Goal: Task Accomplishment & Management: Contribute content

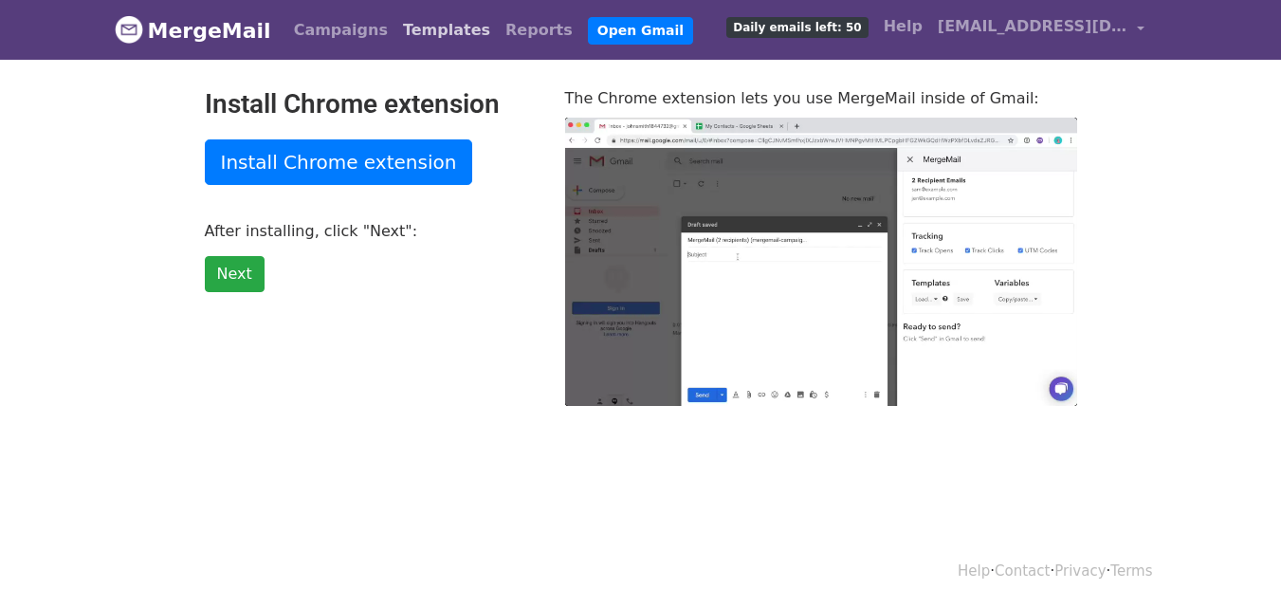
click at [411, 21] on link "Templates" at bounding box center [447, 30] width 102 height 38
type input "13.07"
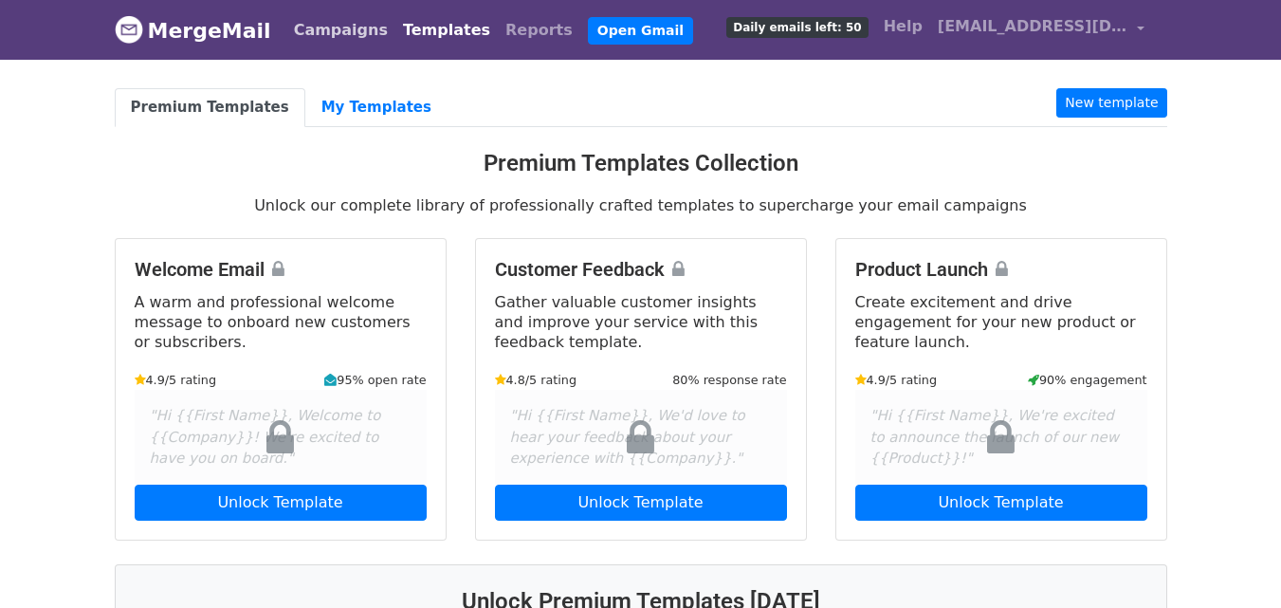
click at [349, 39] on link "Campaigns" at bounding box center [340, 30] width 109 height 38
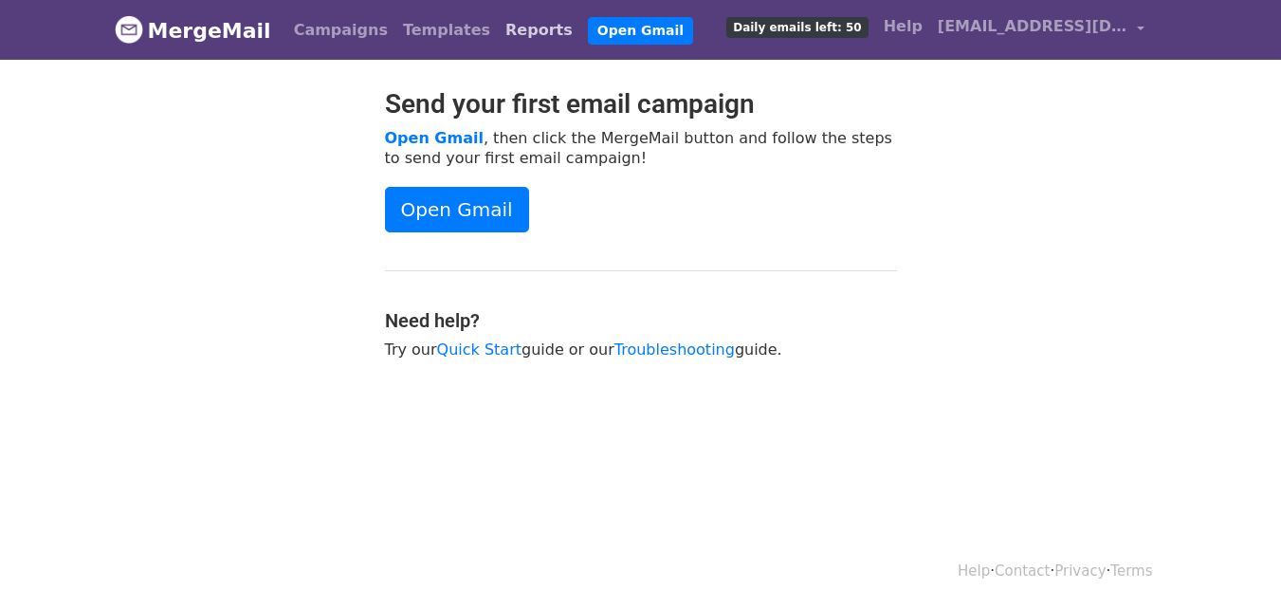
click at [498, 44] on link "Reports" at bounding box center [539, 30] width 83 height 38
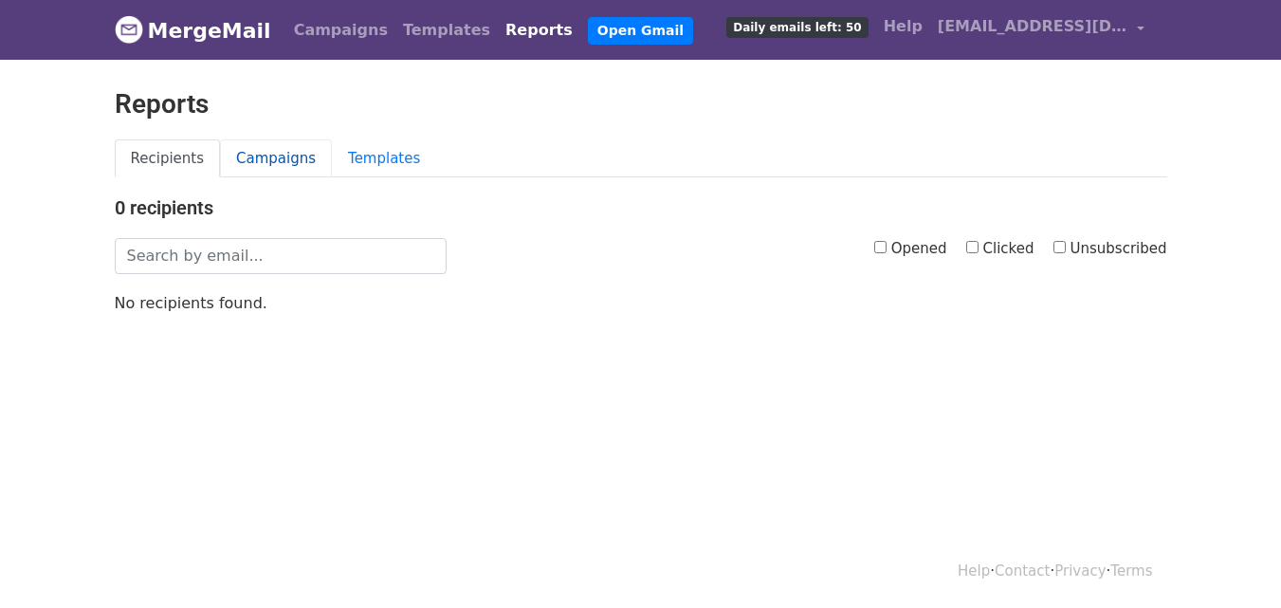
click at [306, 155] on link "Campaigns" at bounding box center [276, 158] width 112 height 39
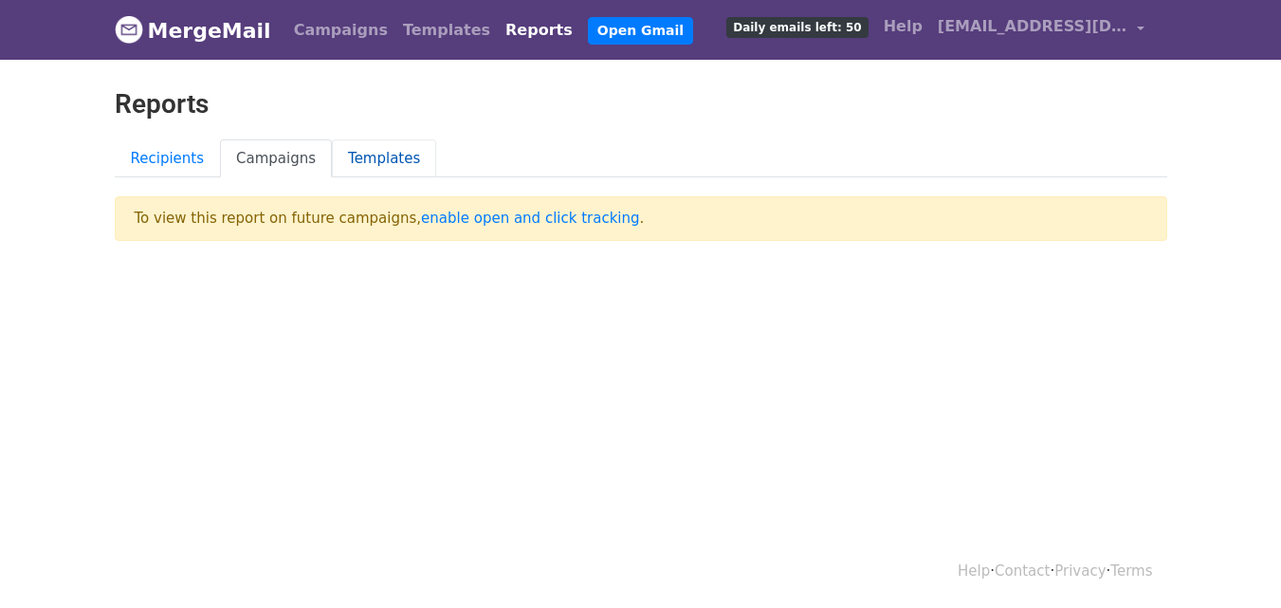
click at [386, 154] on link "Templates" at bounding box center [384, 158] width 104 height 39
click at [155, 158] on link "Recipients" at bounding box center [168, 158] width 106 height 39
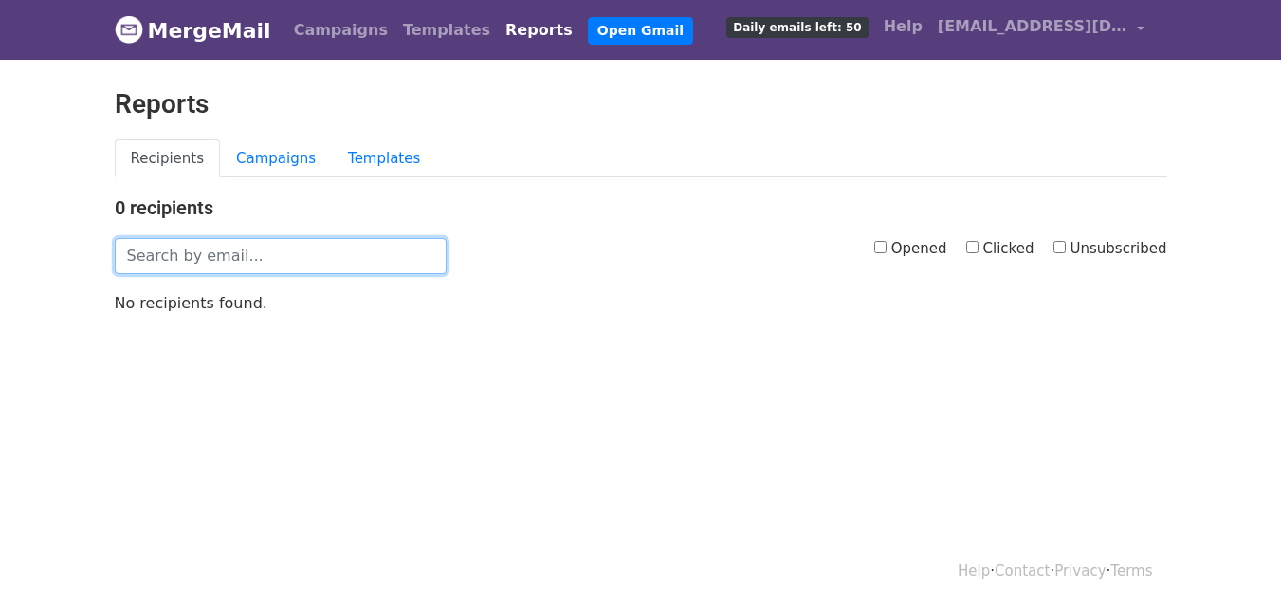
click at [201, 253] on input "text" at bounding box center [281, 256] width 332 height 36
click at [358, 16] on link "Campaigns" at bounding box center [340, 30] width 109 height 38
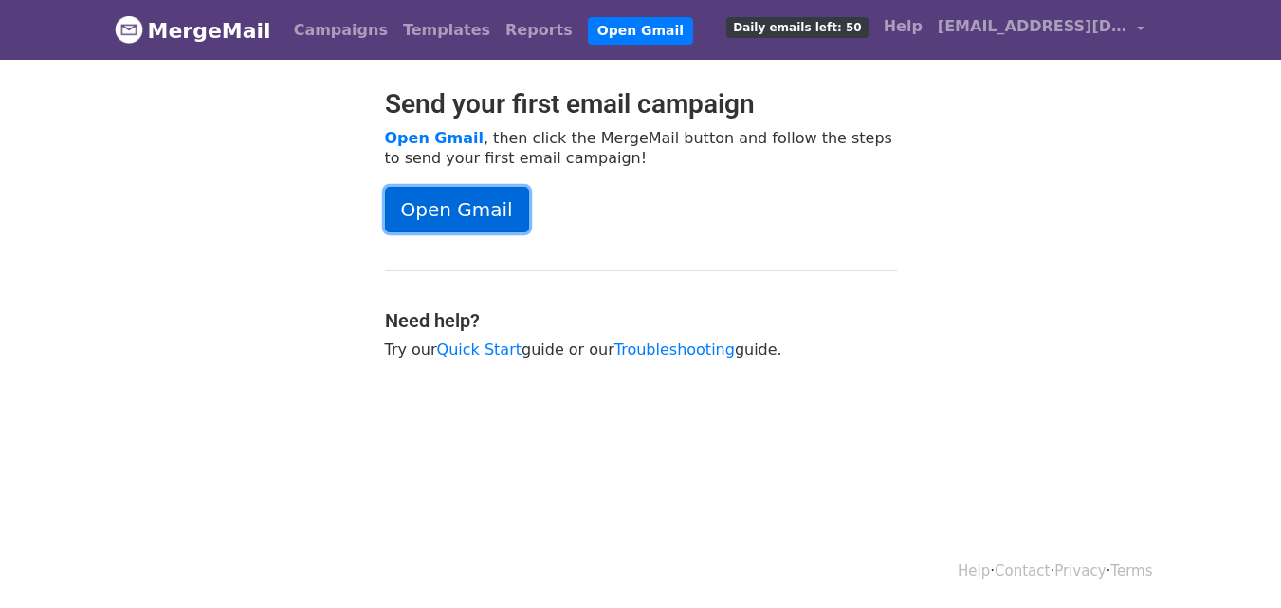
click at [470, 217] on link "Open Gmail" at bounding box center [457, 210] width 144 height 46
click at [498, 27] on link "Reports" at bounding box center [539, 30] width 83 height 38
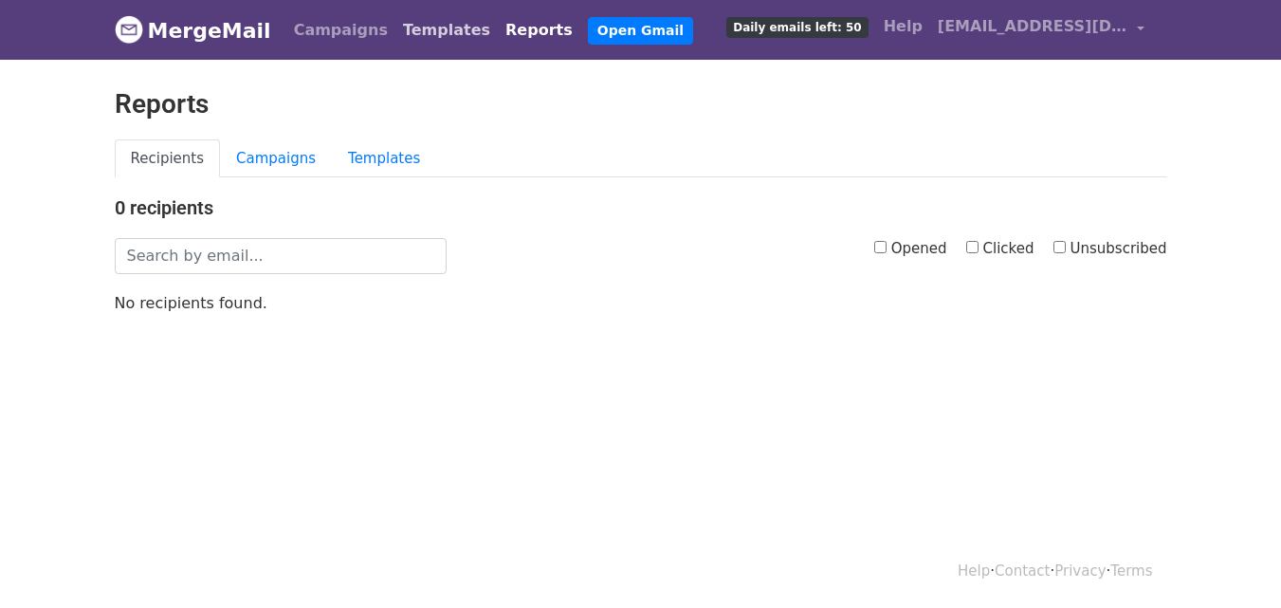
click at [396, 28] on link "Templates" at bounding box center [447, 30] width 102 height 38
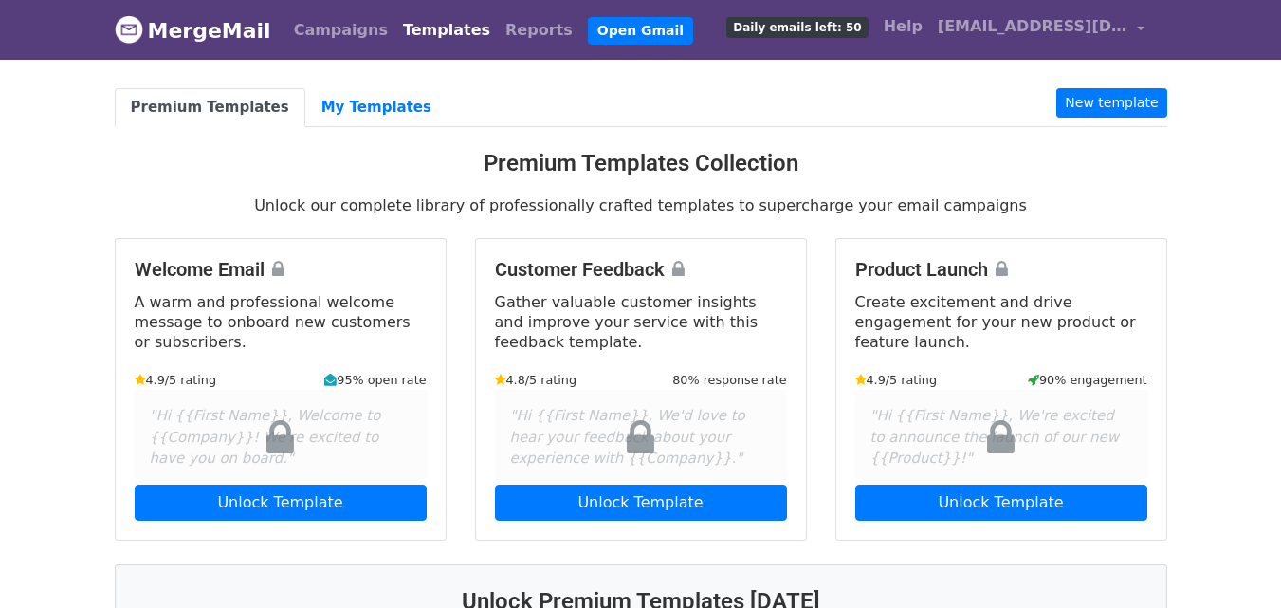
click at [339, 29] on link "Campaigns" at bounding box center [340, 30] width 109 height 38
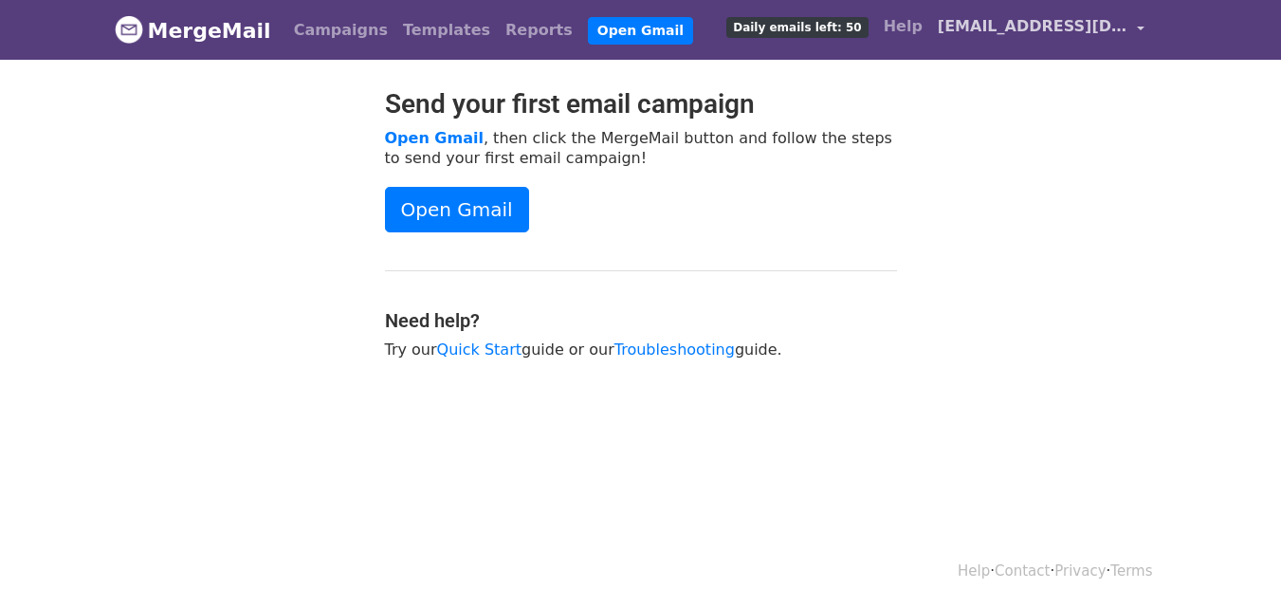
click at [1037, 40] on link "[EMAIL_ADDRESS][DOMAIN_NAME]" at bounding box center [1041, 30] width 222 height 45
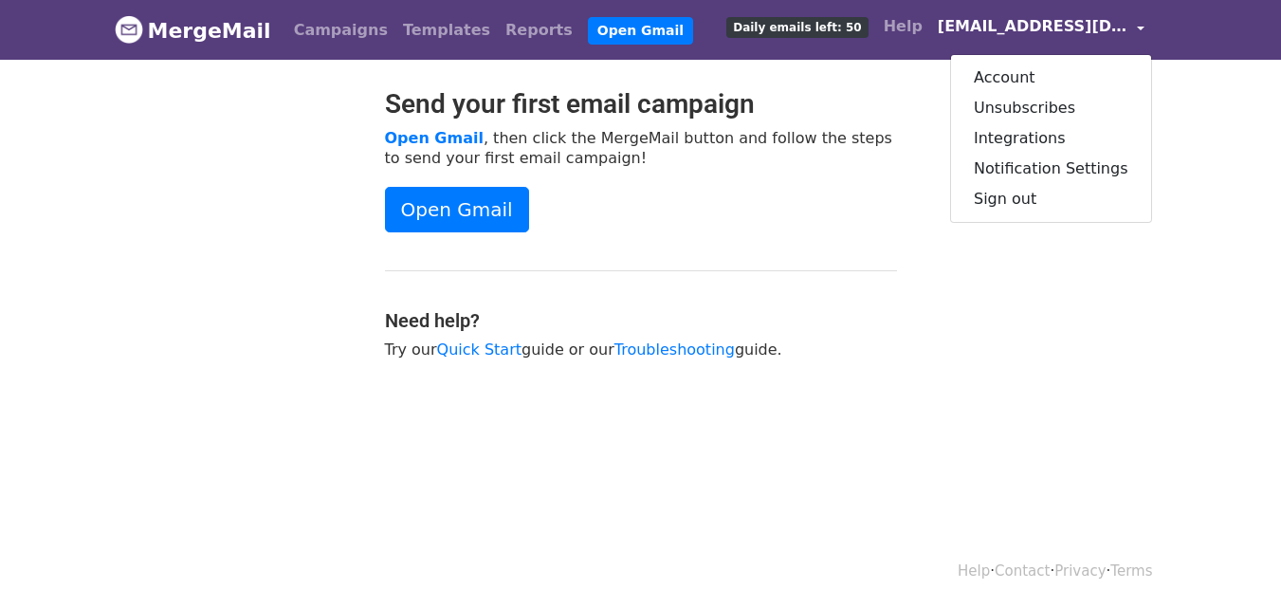
click at [1143, 29] on link "[EMAIL_ADDRESS][DOMAIN_NAME]" at bounding box center [1041, 30] width 222 height 45
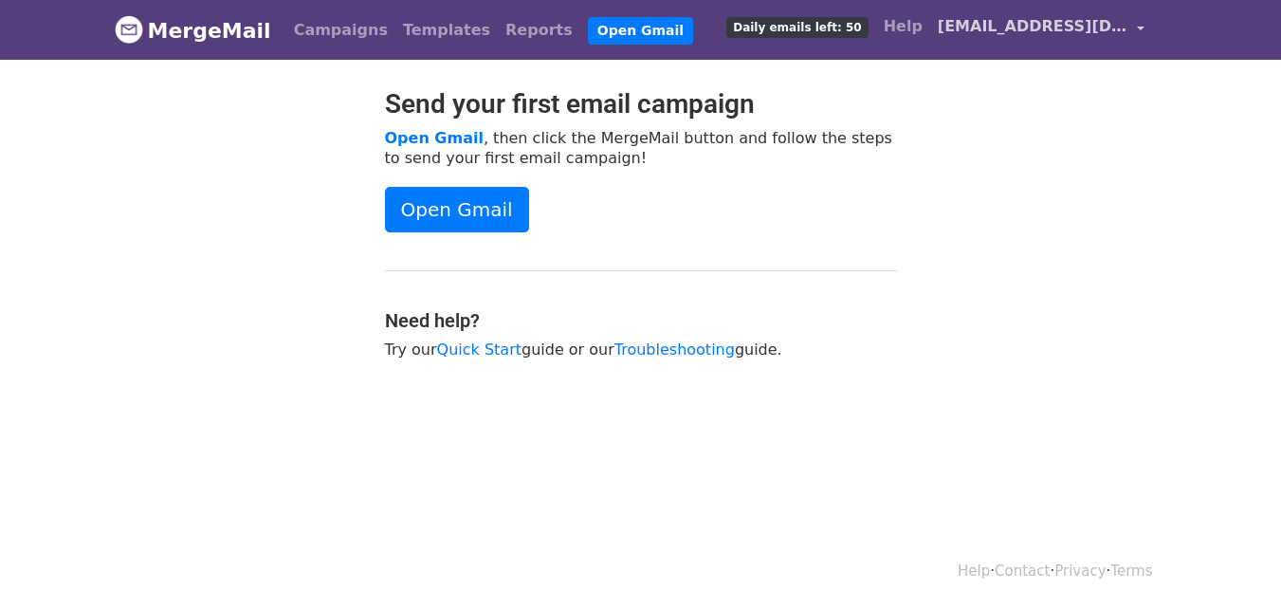
click at [1143, 29] on link "[EMAIL_ADDRESS][DOMAIN_NAME]" at bounding box center [1041, 30] width 222 height 45
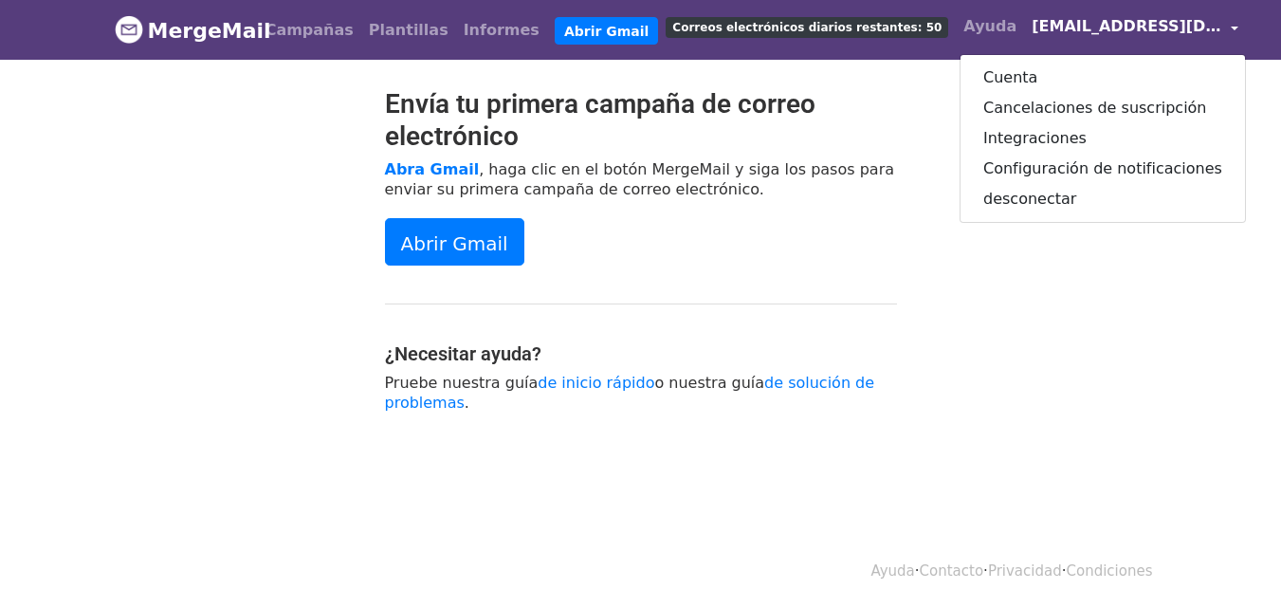
click at [912, 314] on div "Envía tu primera campaña de correo electrónico Abra Gmail , haga clic en el bot…" at bounding box center [641, 259] width 1081 height 343
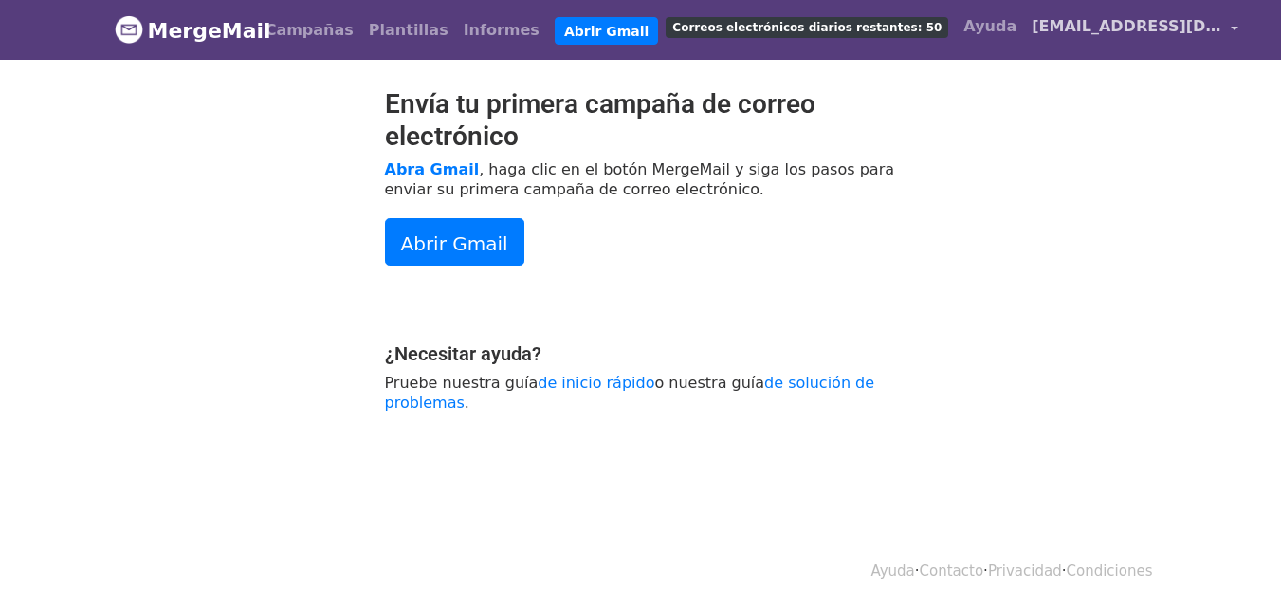
click at [1123, 20] on font "[EMAIL_ADDRESS][DOMAIN_NAME]" at bounding box center [1180, 26] width 296 height 18
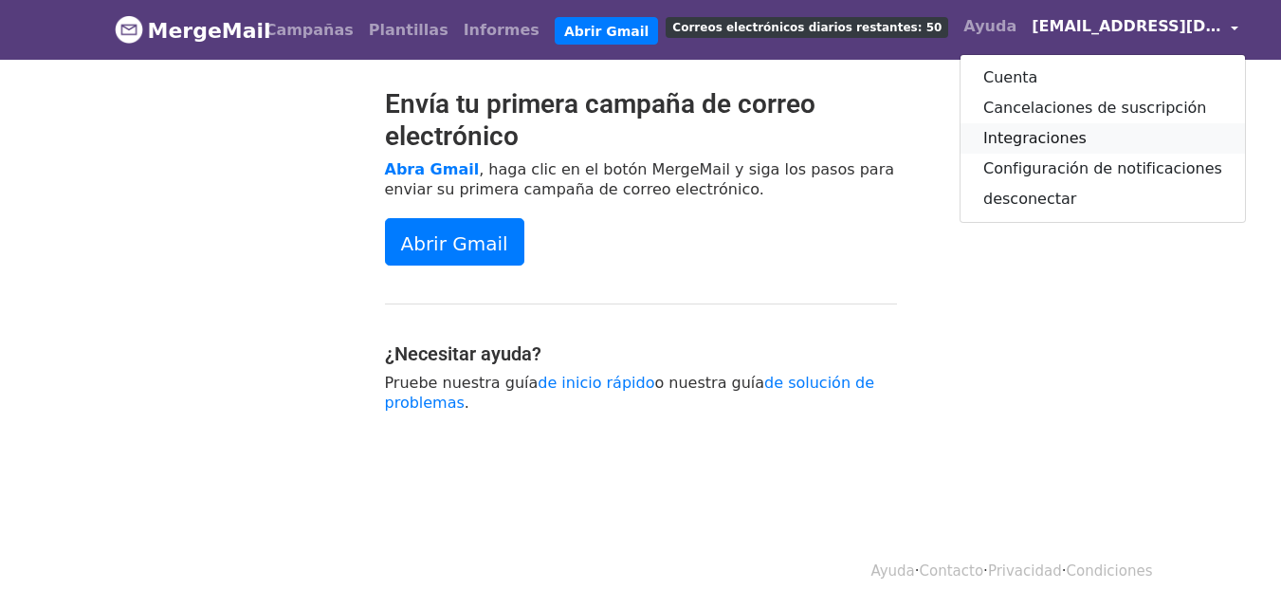
click at [1005, 132] on font "Integraciones" at bounding box center [1035, 138] width 103 height 18
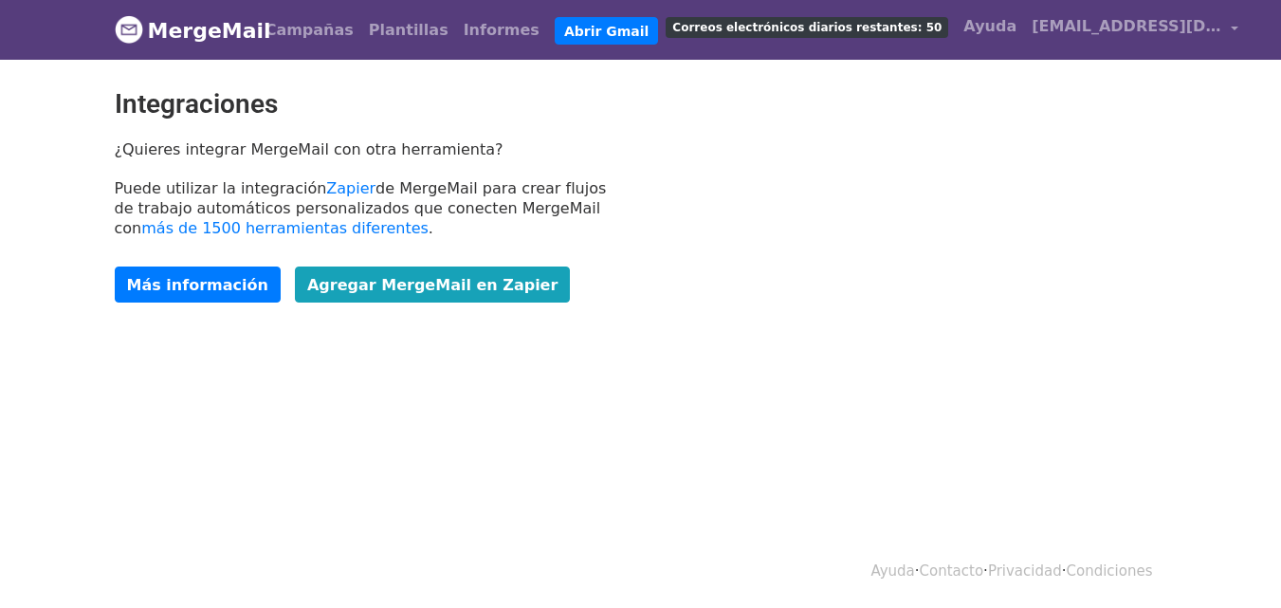
click at [816, 291] on div "Integraciones ¿Quieres integrar MergeMail con otra herramienta? Puede utilizar …" at bounding box center [641, 204] width 1081 height 233
click at [564, 31] on font "Abrir Gmail" at bounding box center [606, 30] width 84 height 15
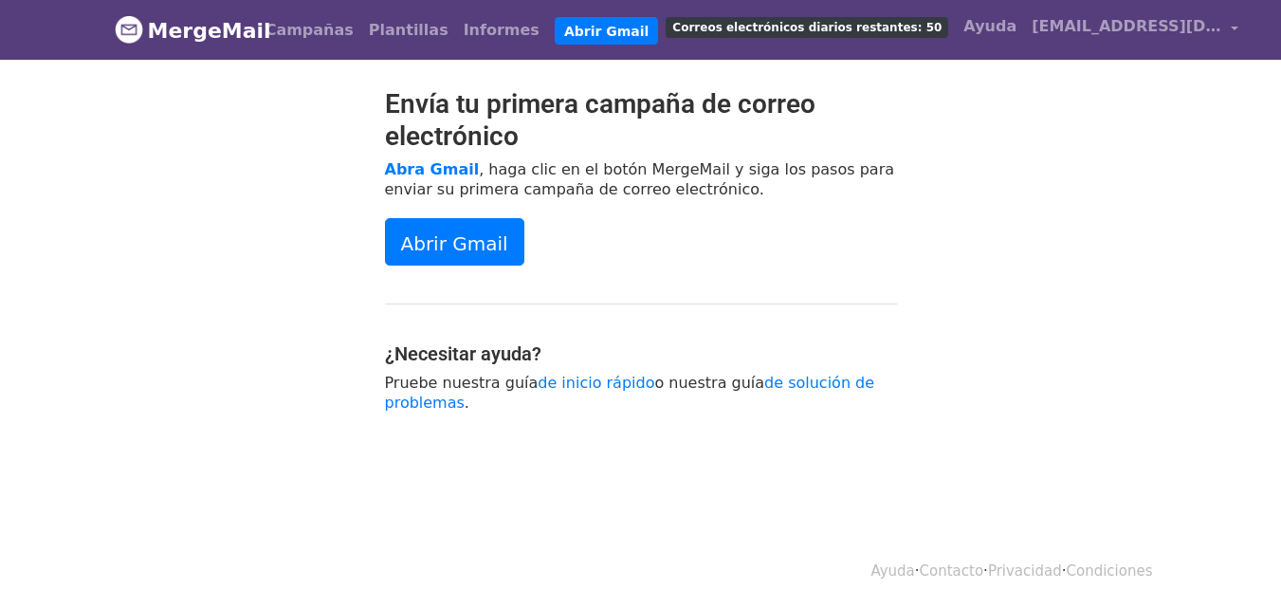
click at [954, 279] on div "Envía tu primera campaña de correo electrónico [PERSON_NAME] , haga clic en el …" at bounding box center [641, 259] width 1081 height 343
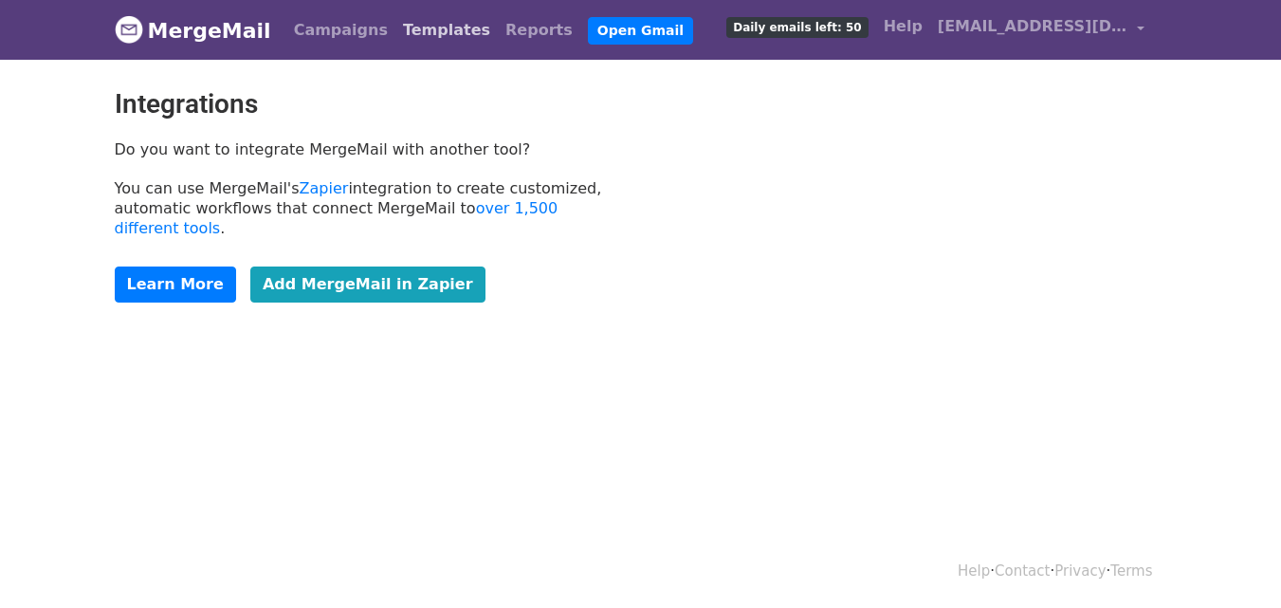
click at [396, 41] on link "Templates" at bounding box center [447, 30] width 102 height 38
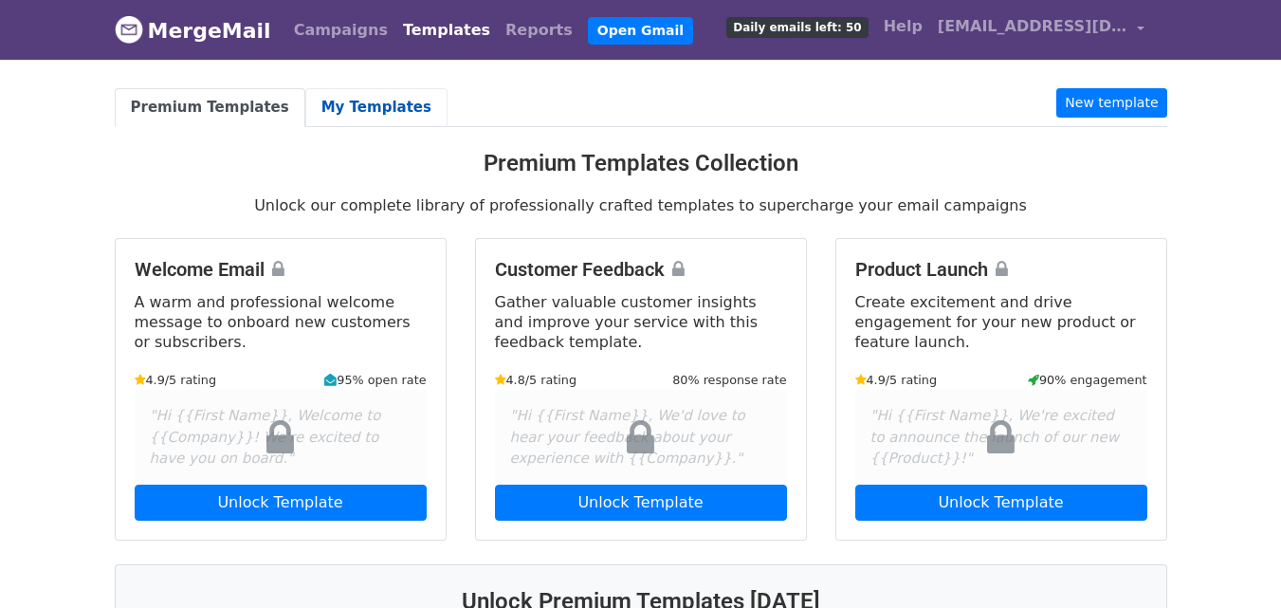
click at [382, 105] on link "My Templates" at bounding box center [376, 107] width 142 height 39
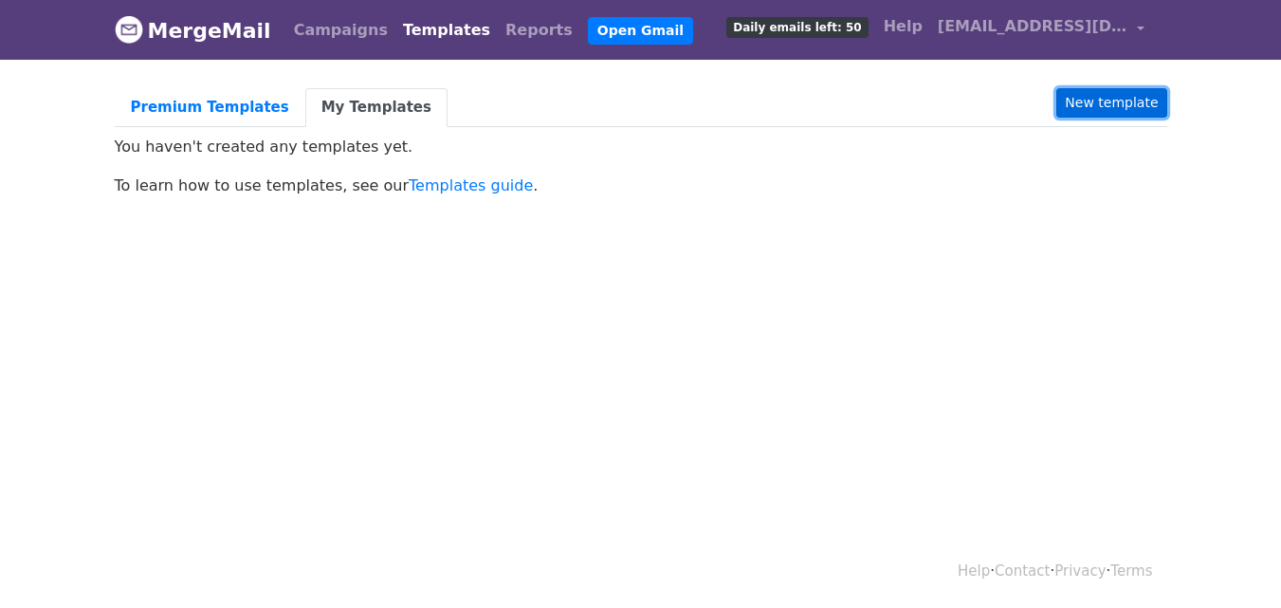
click at [1096, 108] on link "New template" at bounding box center [1112, 102] width 110 height 29
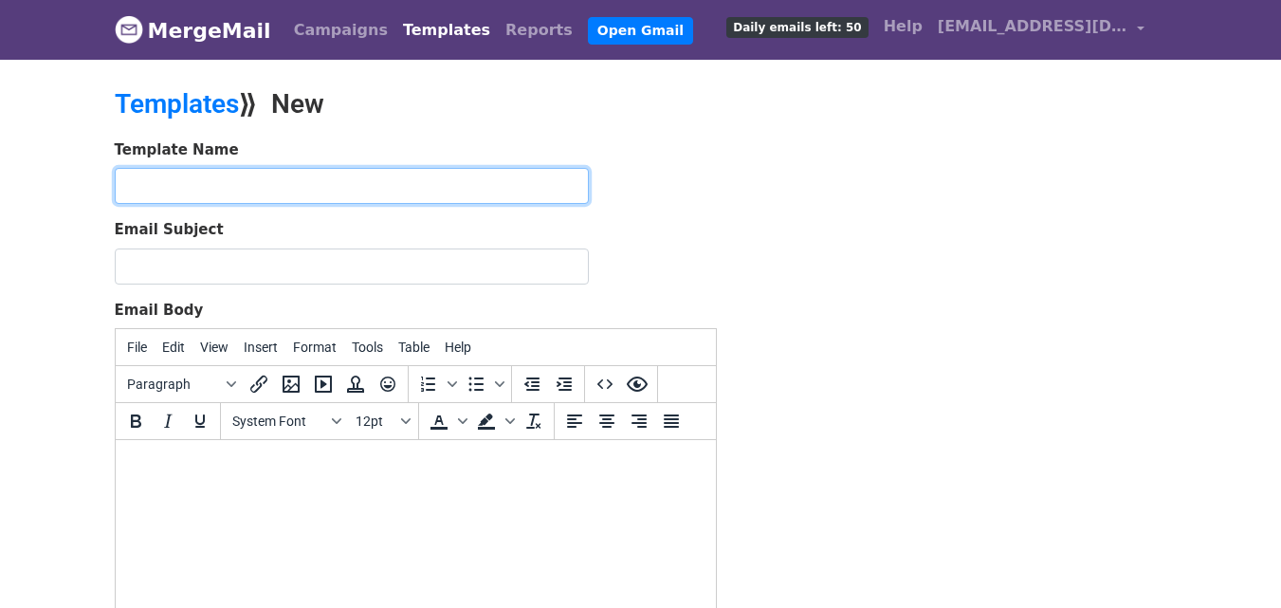
click at [281, 176] on input "text" at bounding box center [352, 186] width 474 height 36
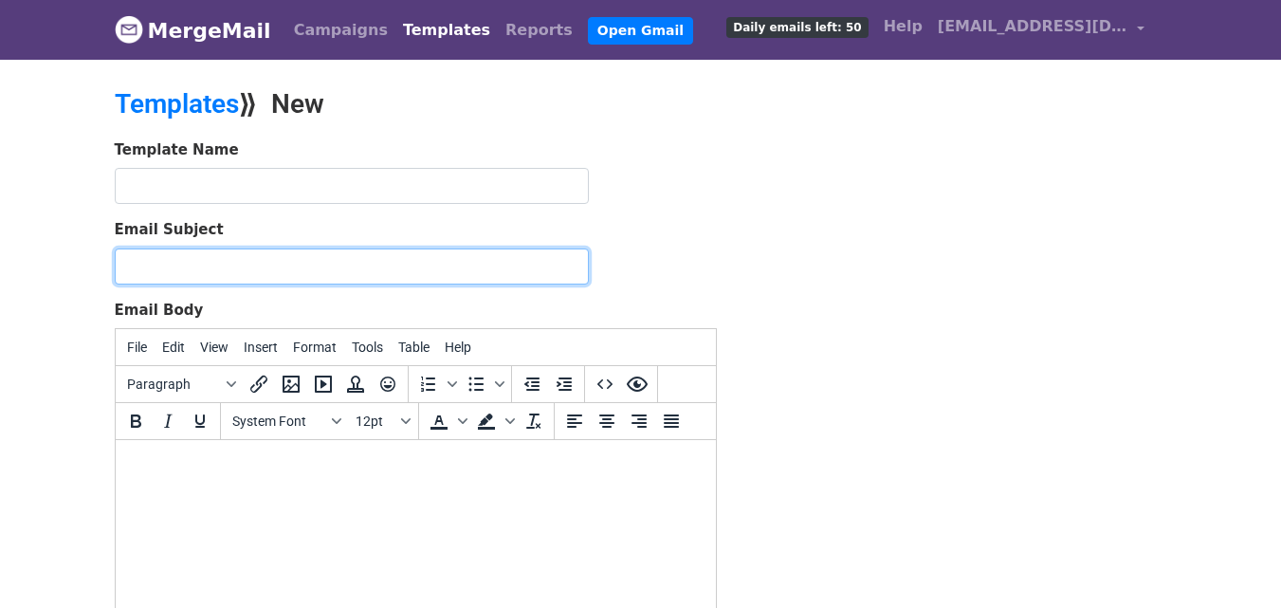
click at [220, 266] on input "Email Subject" at bounding box center [352, 267] width 474 height 36
paste input "🎉 ¡ Edinson Serrato, tu participación en la Media Maratón del Huila está confir…"
click at [213, 269] on input "🎉 ¡ Edinson Serrato, tu participación en la Media Maratón del Huila está confir…" at bounding box center [352, 267] width 474 height 36
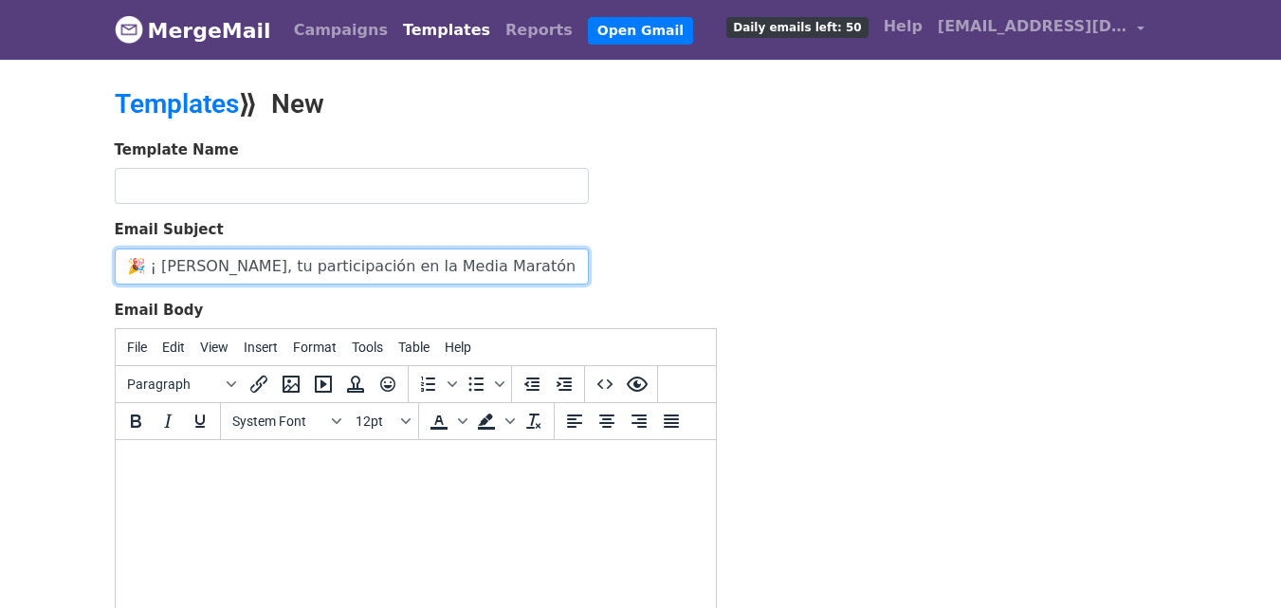
click at [261, 266] on input "🎉 ¡ Edinson Serrato, tu participación en la Media Maratón del Huila está confir…" at bounding box center [352, 267] width 474 height 36
click at [266, 266] on input "🎉 ¡ Edinson Serrato, tu participación en la Media Maratón del Huila está confir…" at bounding box center [352, 267] width 474 height 36
type input "🎉 ¡ , tu participación en la Media Maratón del Huila está confirmada! 🏃‍♂️✅"
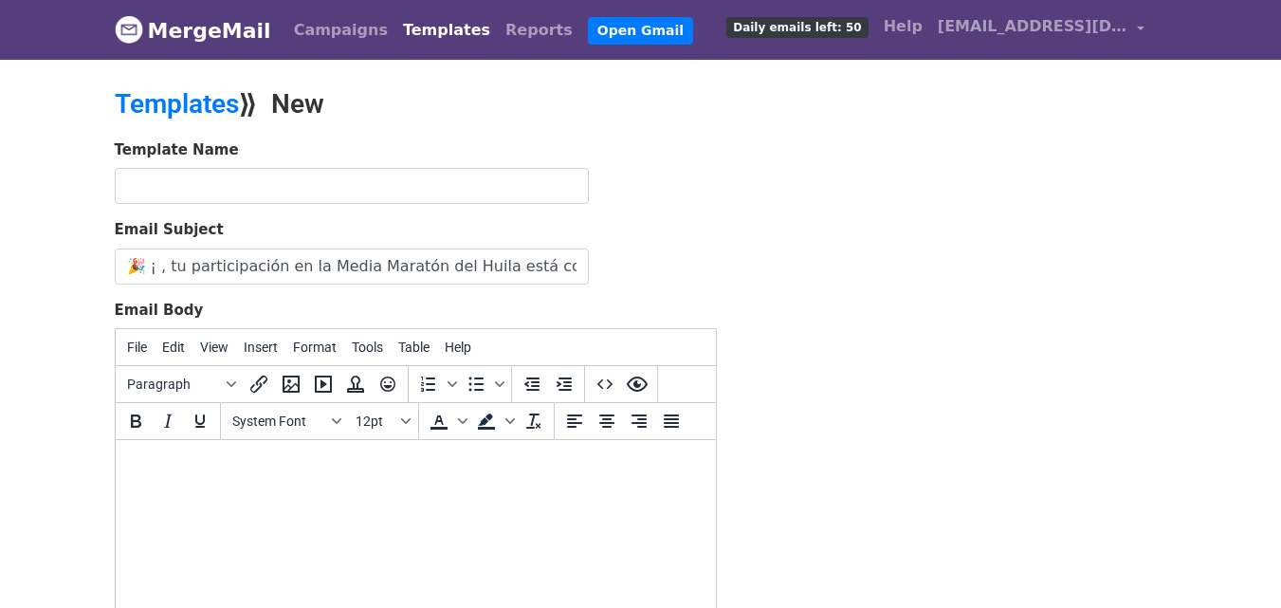
click at [392, 491] on html at bounding box center [415, 465] width 600 height 51
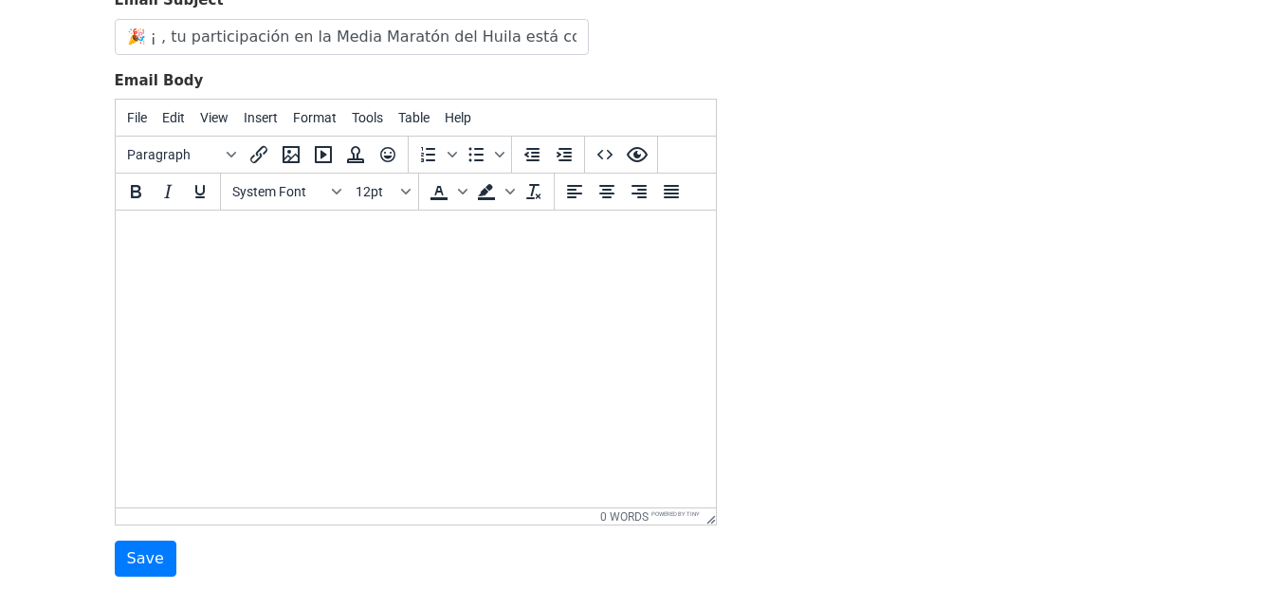
scroll to position [303, 0]
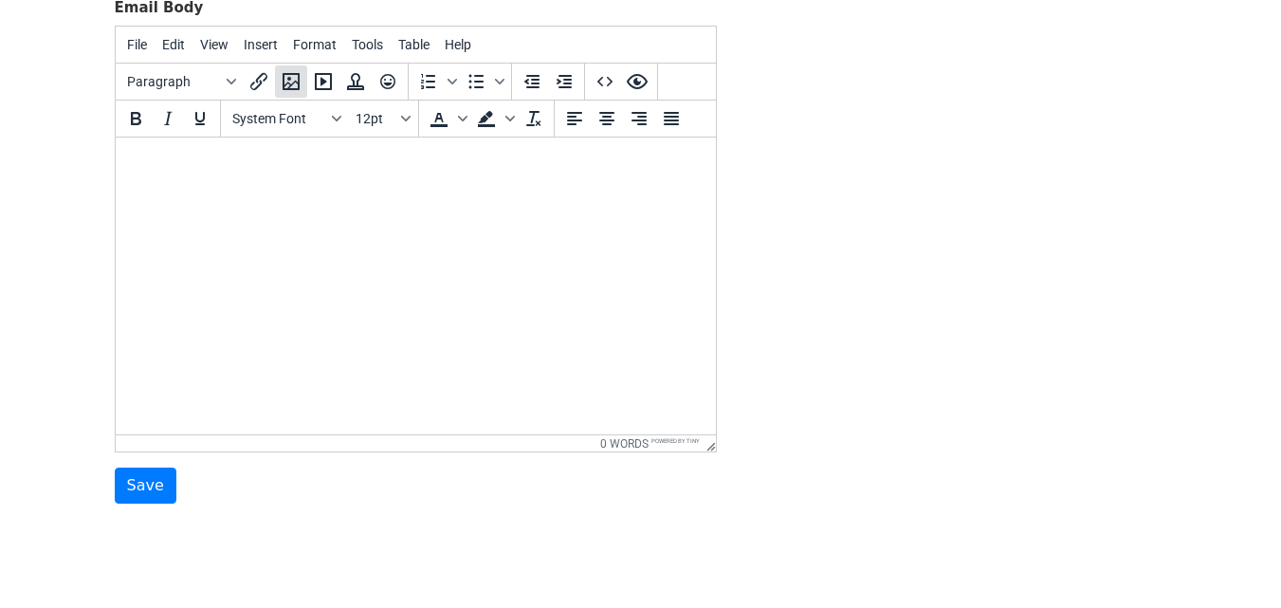
click at [292, 90] on icon "Insert/edit image" at bounding box center [291, 81] width 23 height 23
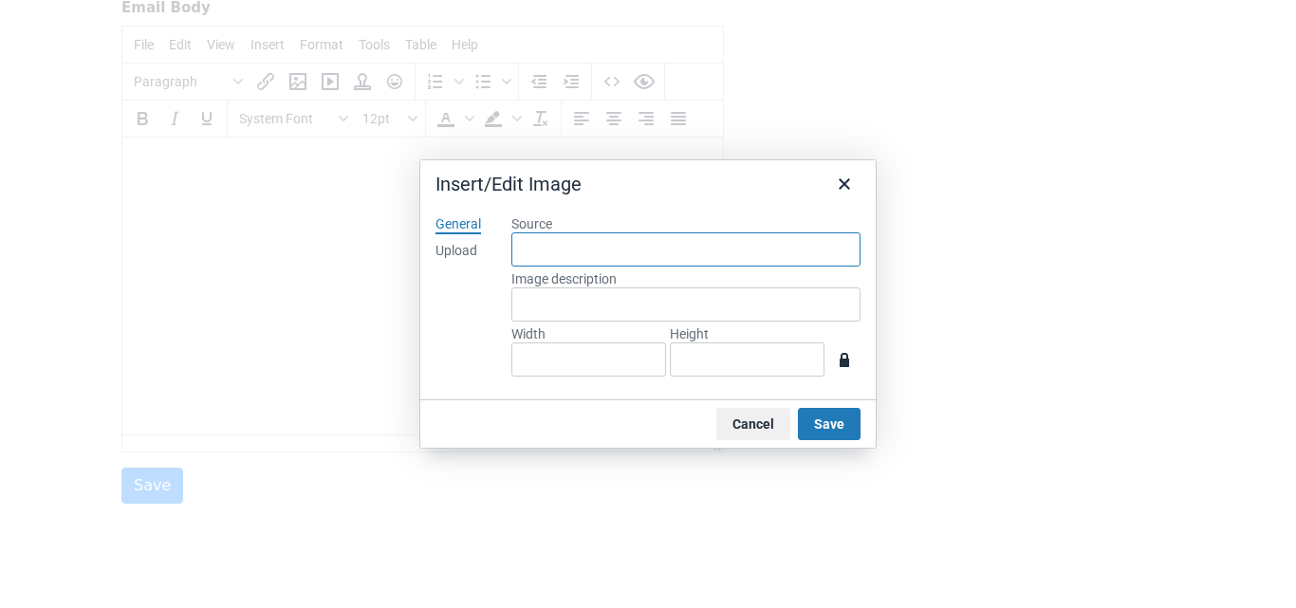
click at [687, 242] on input "Source" at bounding box center [685, 249] width 349 height 34
click at [457, 257] on div "Upload" at bounding box center [456, 251] width 42 height 19
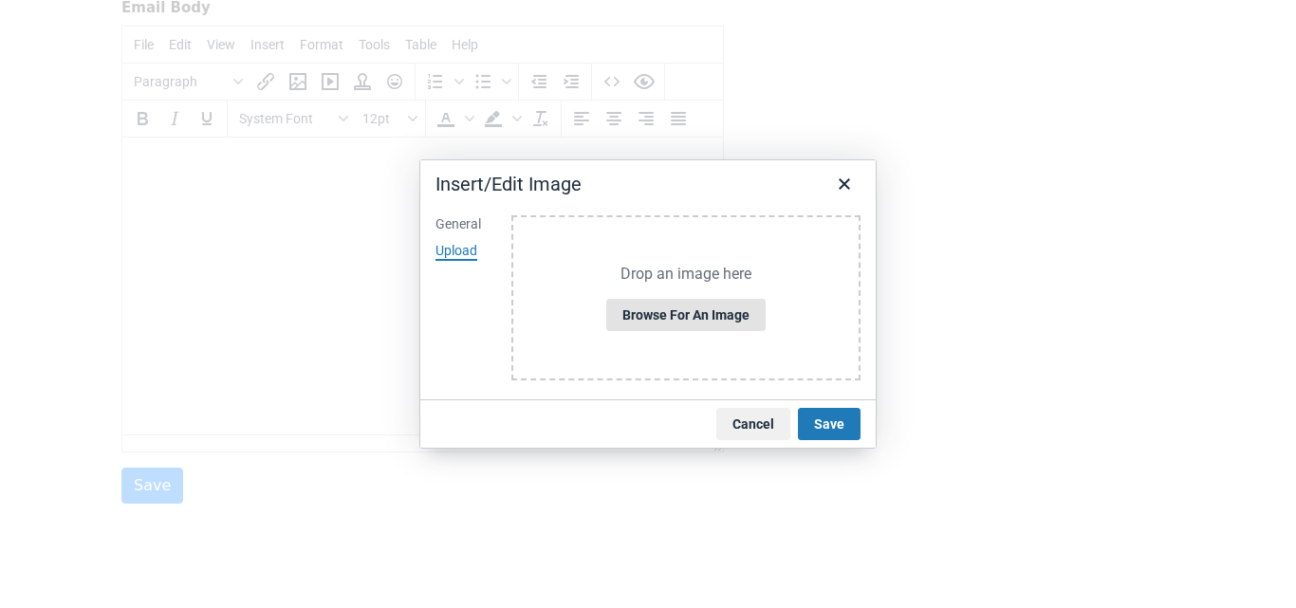
drag, startPoint x: 636, startPoint y: 298, endPoint x: 640, endPoint y: 308, distance: 11.5
click at [640, 308] on div "Drop an image here Browse for an image" at bounding box center [685, 298] width 349 height 166
click at [640, 308] on button "Browse for an image" at bounding box center [685, 315] width 159 height 32
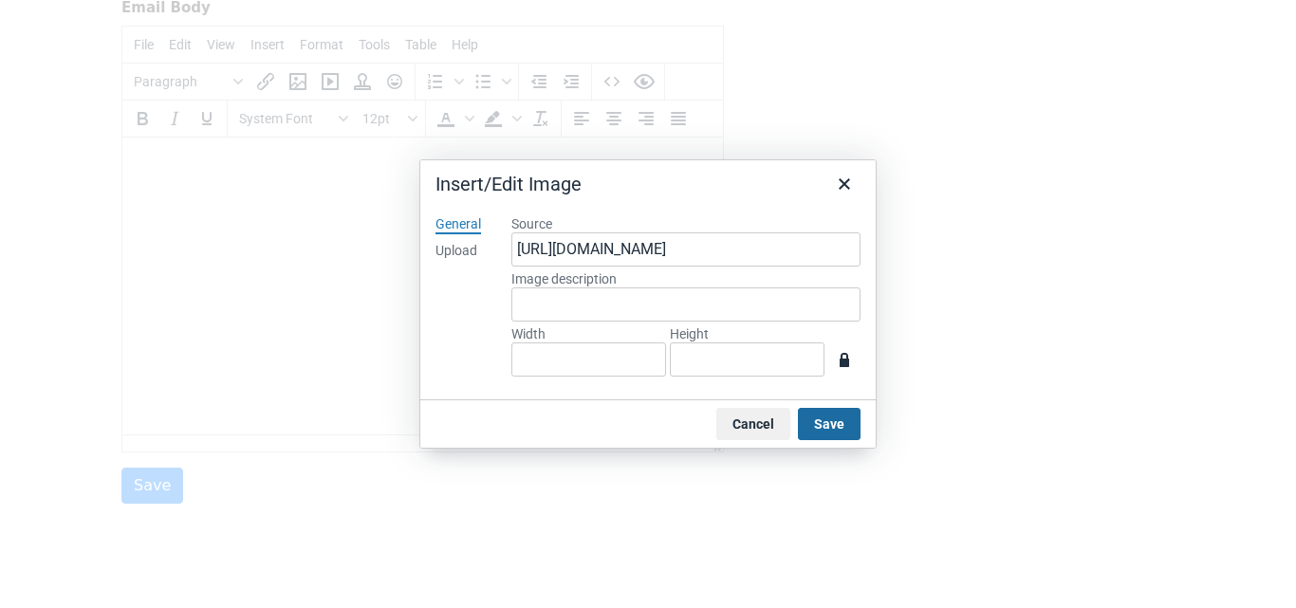
click at [805, 422] on button "Save" at bounding box center [829, 424] width 63 height 32
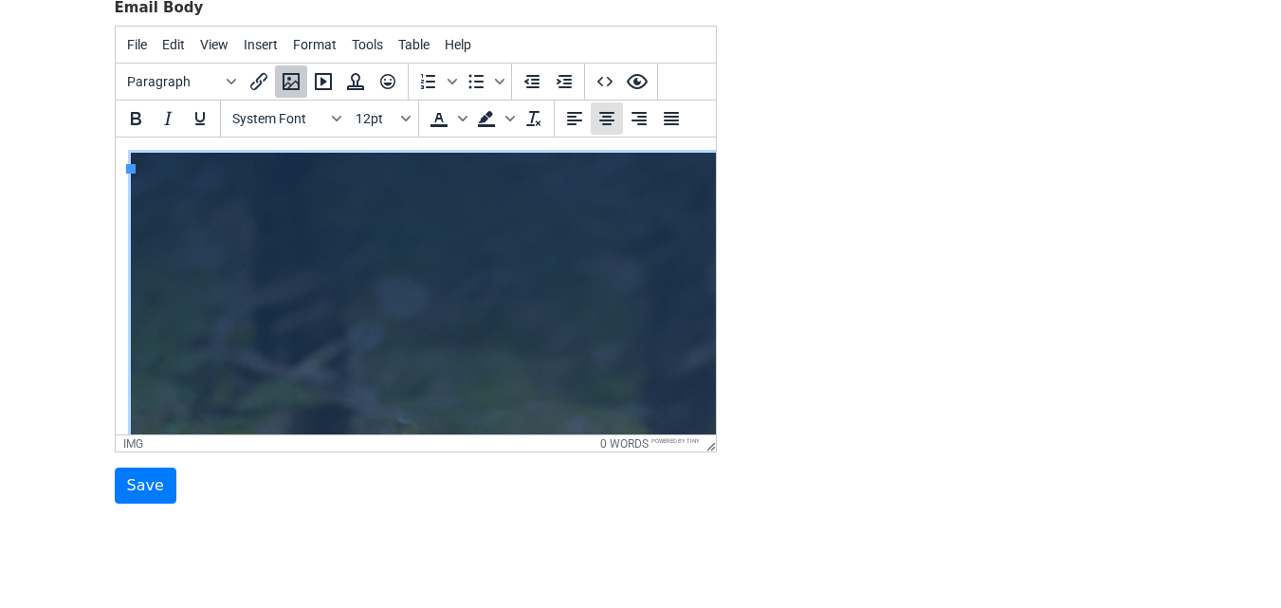
click at [602, 127] on icon "Align center" at bounding box center [607, 118] width 23 height 23
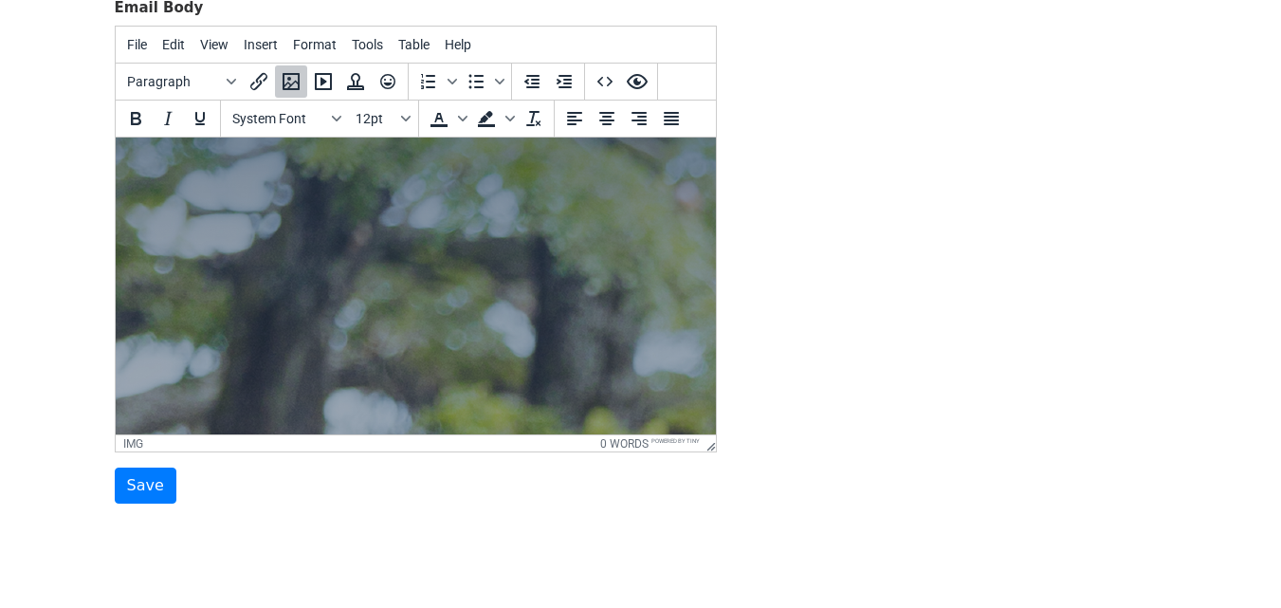
scroll to position [0, 15]
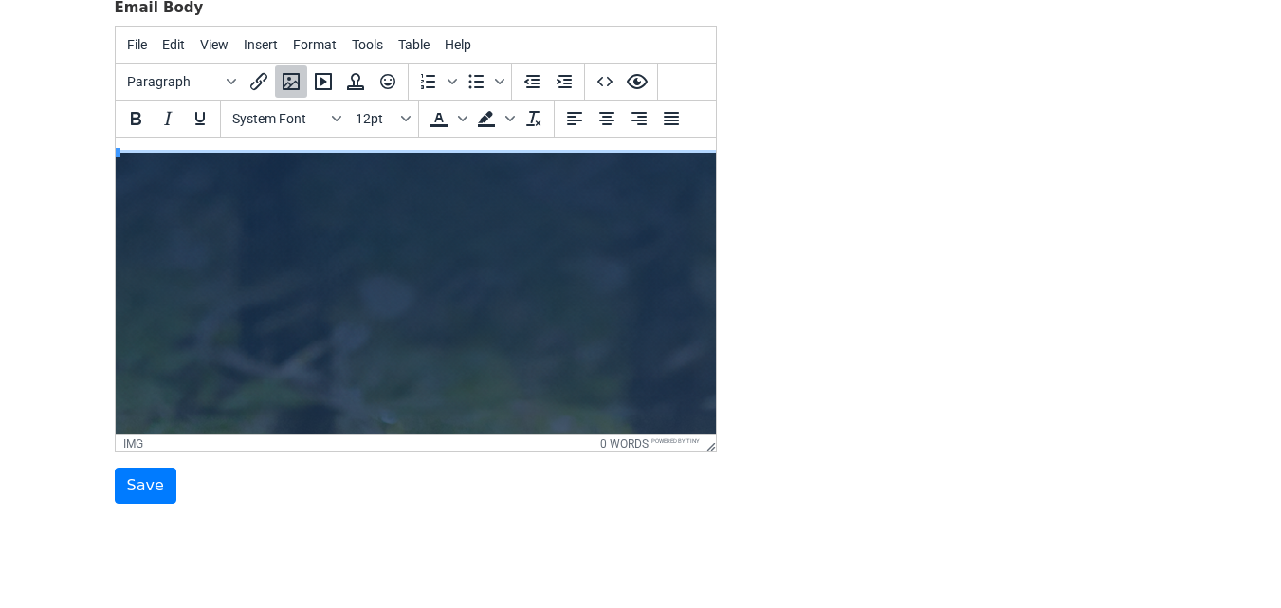
drag, startPoint x: 709, startPoint y: 167, endPoint x: 828, endPoint y: 264, distance: 153.8
drag, startPoint x: 248, startPoint y: 89, endPoint x: 853, endPoint y: 262, distance: 629.3
click at [853, 262] on div "Template Name Email Subject 🎉 ¡ , tu participación en la Media Maratón del Huil…" at bounding box center [641, 171] width 1081 height 668
drag, startPoint x: 116, startPoint y: 155, endPoint x: 299, endPoint y: 228, distance: 197.1
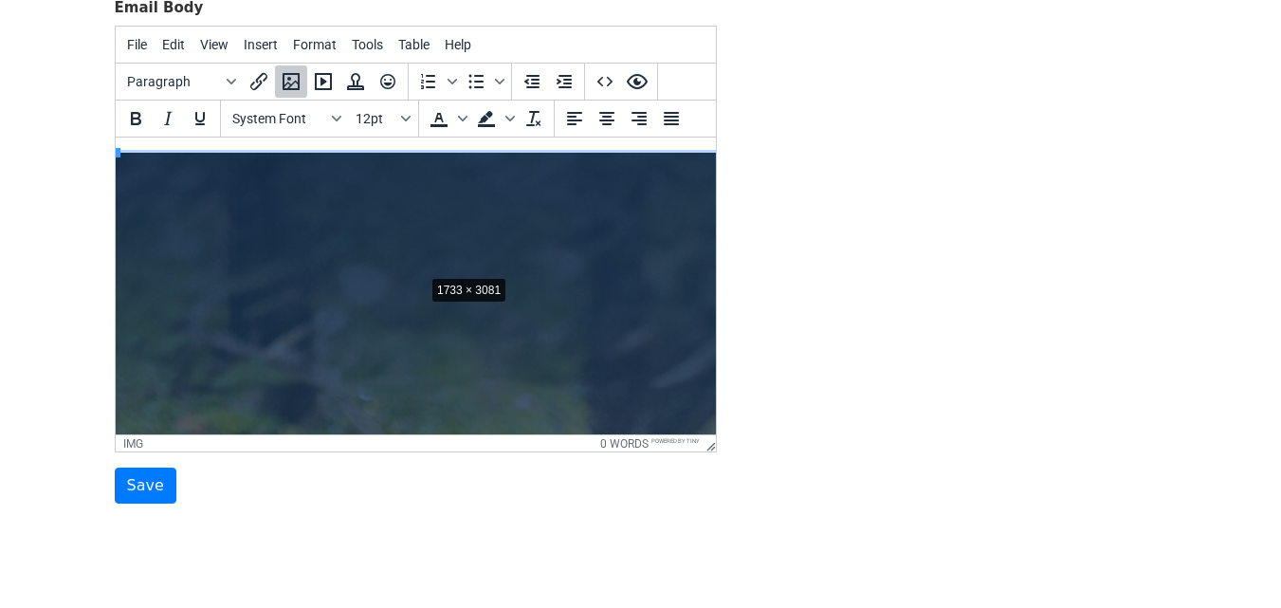
drag, startPoint x: 116, startPoint y: 150, endPoint x: 423, endPoint y: 271, distance: 330.4
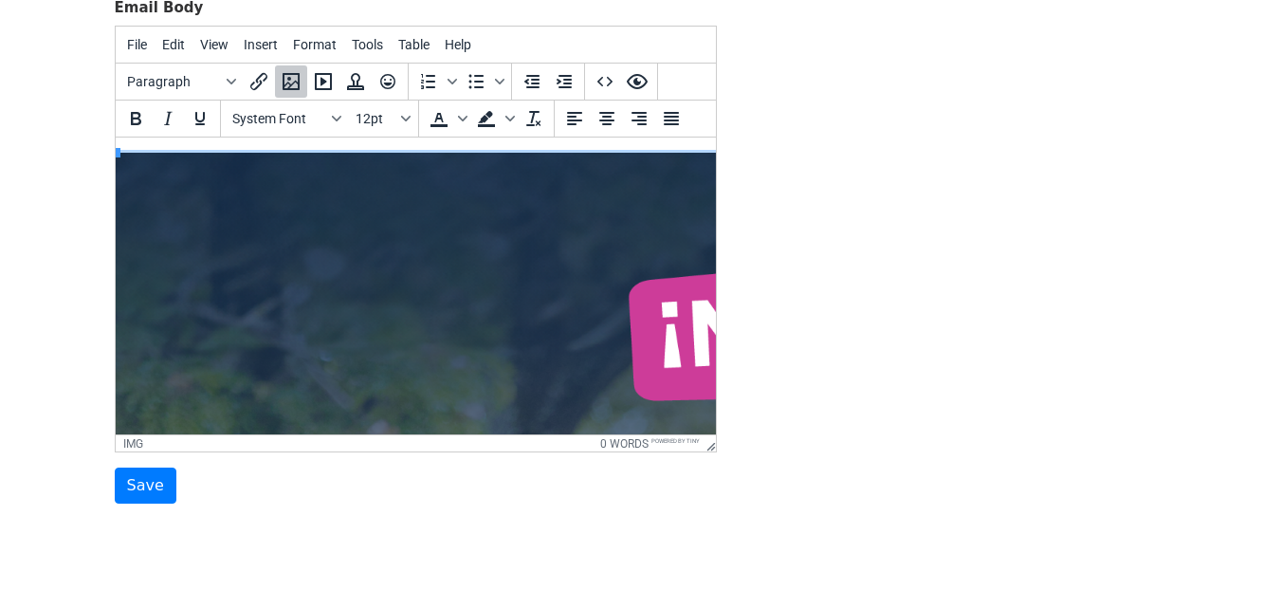
drag, startPoint x: 118, startPoint y: 152, endPoint x: 935, endPoint y: 564, distance: 915.8
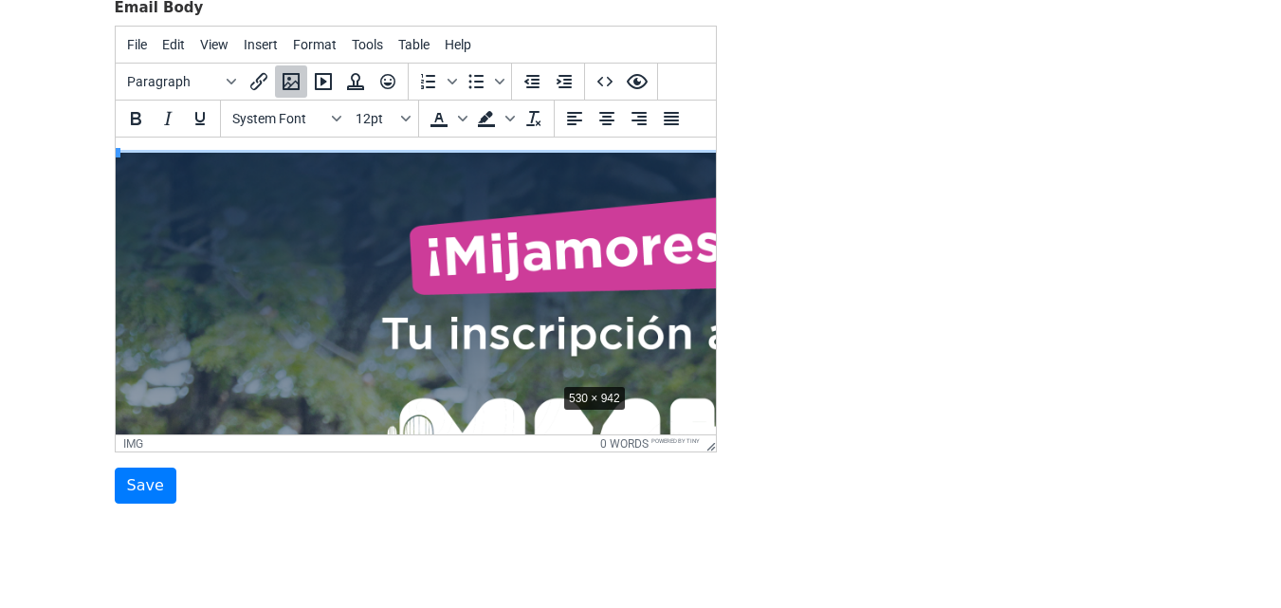
drag, startPoint x: 117, startPoint y: 149, endPoint x: 556, endPoint y: 378, distance: 495.5
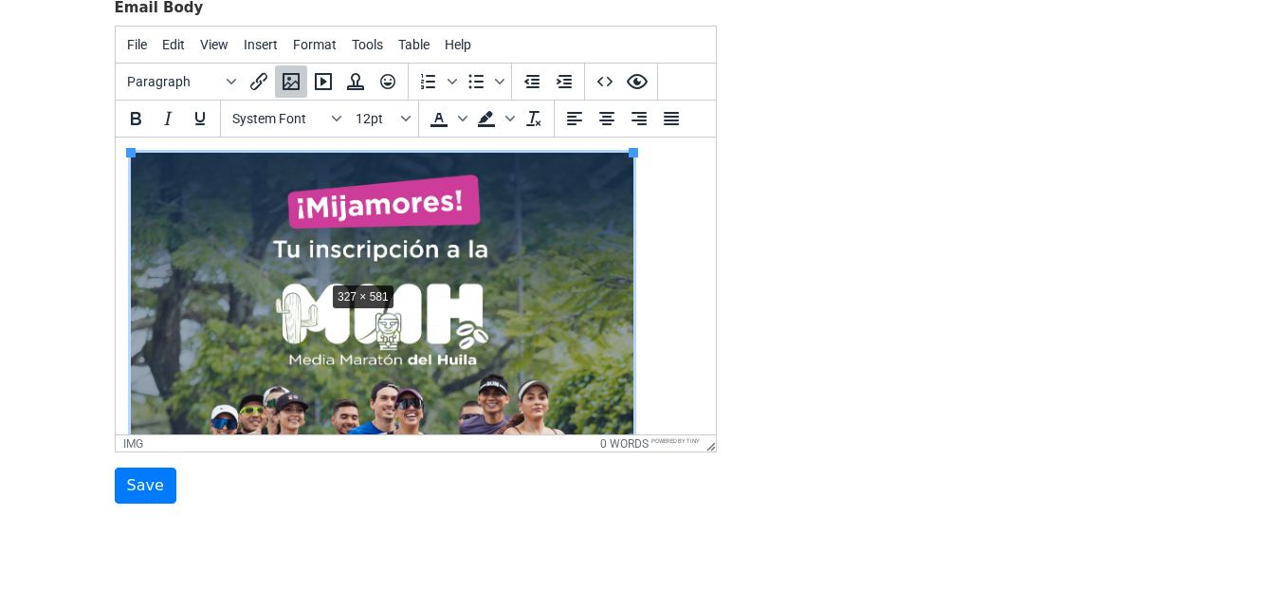
drag, startPoint x: 133, startPoint y: 149, endPoint x: 325, endPoint y: 277, distance: 231.2
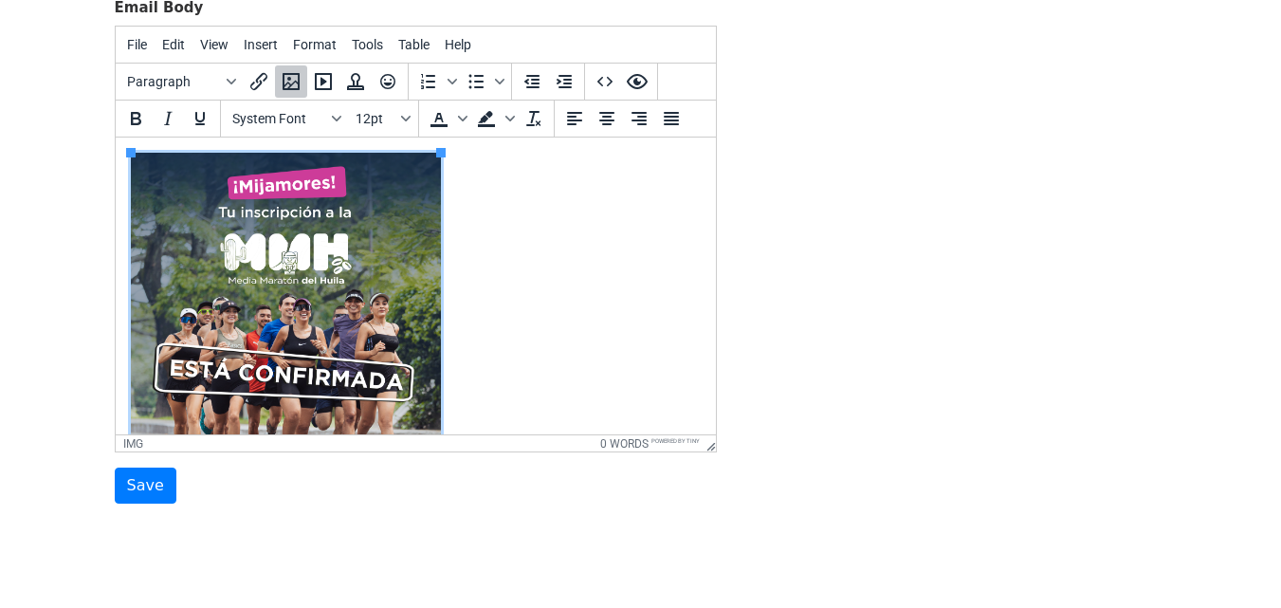
click at [478, 251] on body at bounding box center [415, 442] width 570 height 579
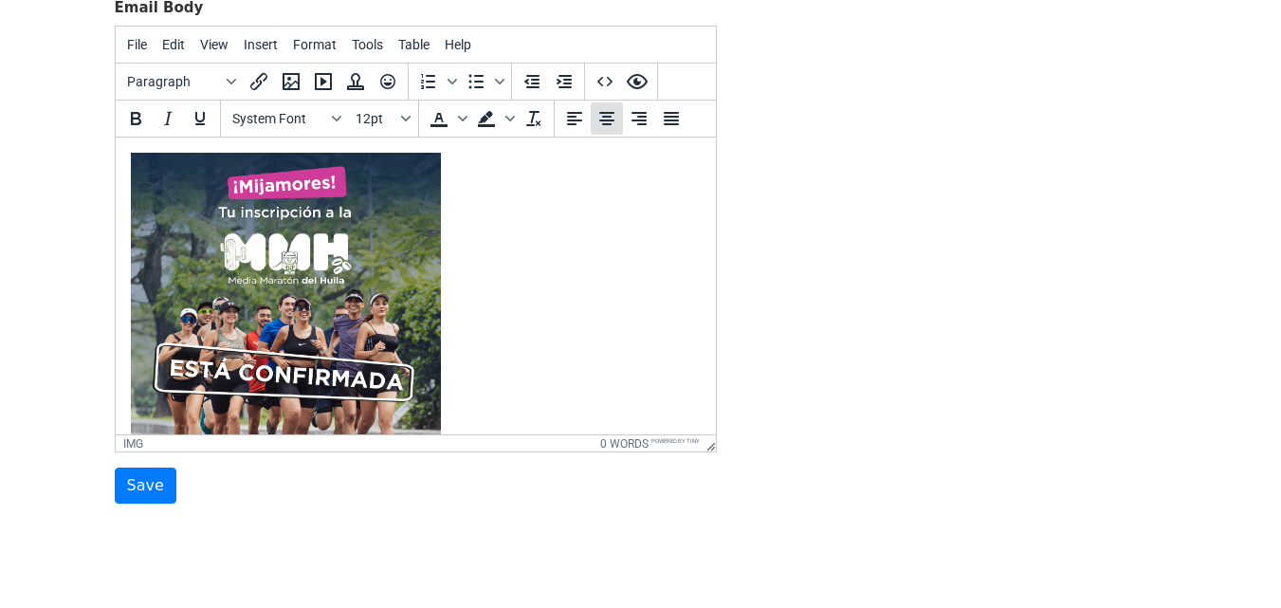
click at [608, 113] on icon "Align center" at bounding box center [606, 118] width 15 height 13
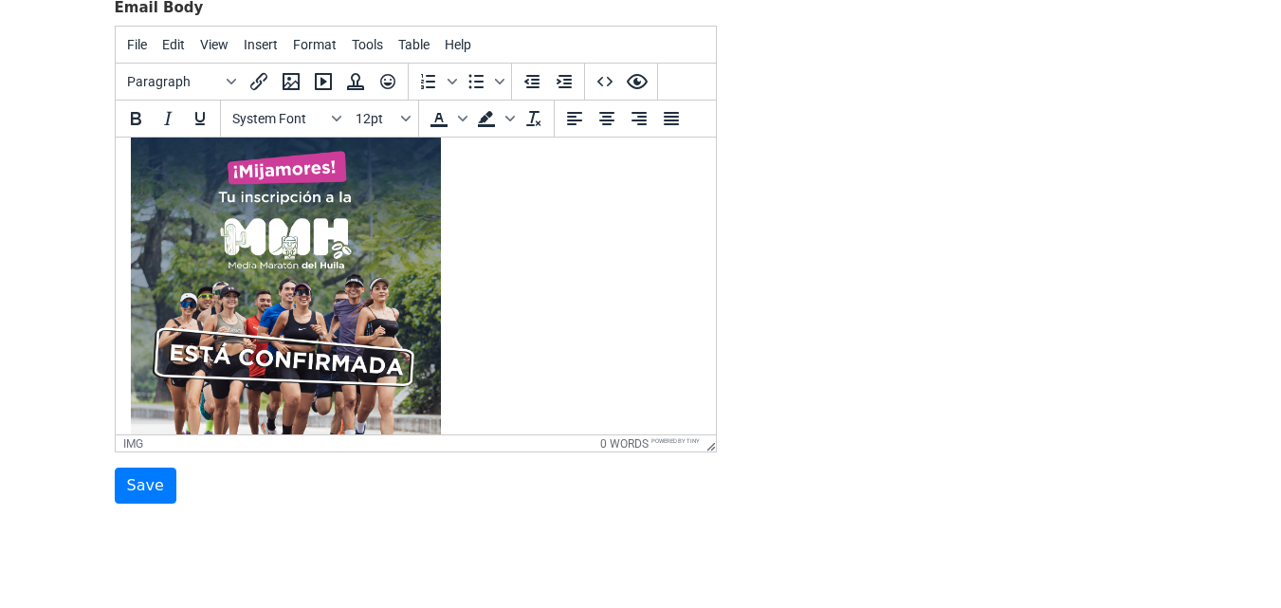
click at [130, 404] on img at bounding box center [285, 413] width 310 height 551
click at [620, 125] on button "Align center" at bounding box center [607, 118] width 32 height 32
click at [637, 124] on icon "Align right" at bounding box center [639, 118] width 23 height 23
click at [535, 264] on body at bounding box center [415, 427] width 570 height 579
click at [608, 128] on icon "Align center" at bounding box center [607, 118] width 23 height 23
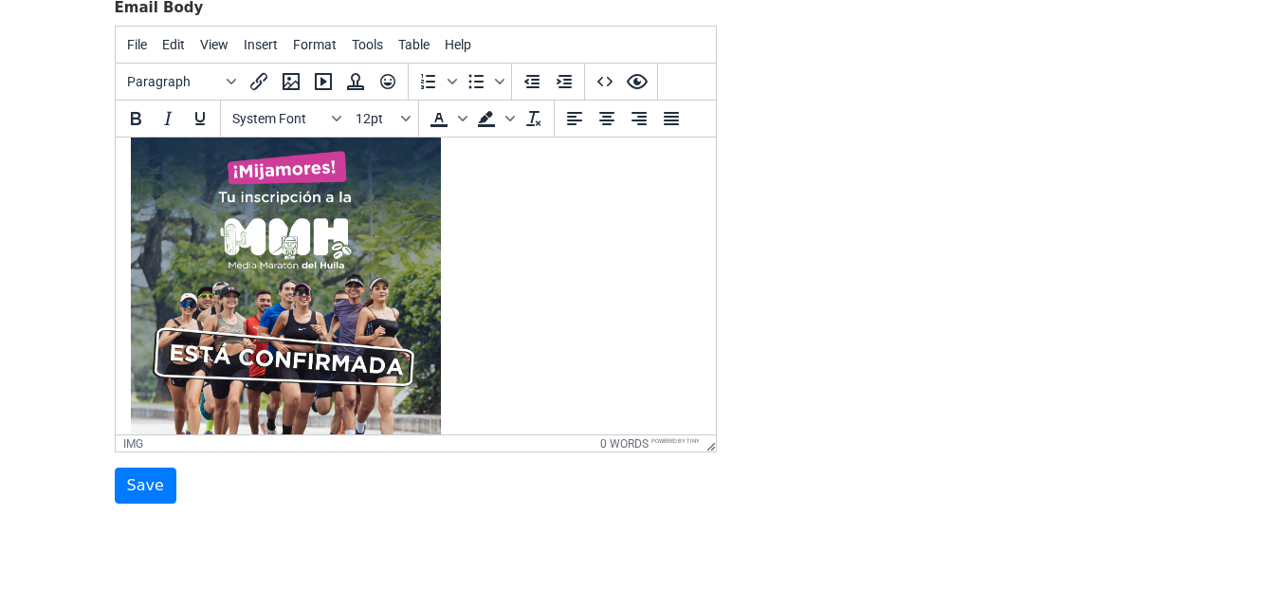
click at [632, 307] on body at bounding box center [415, 416] width 570 height 557
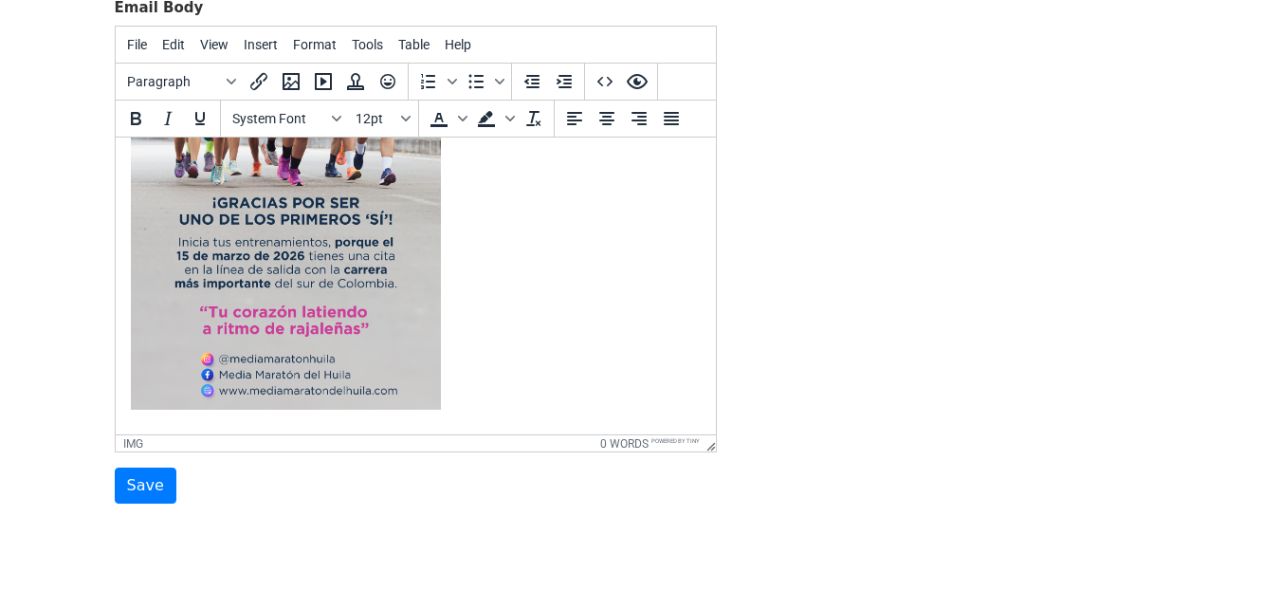
scroll to position [316, 0]
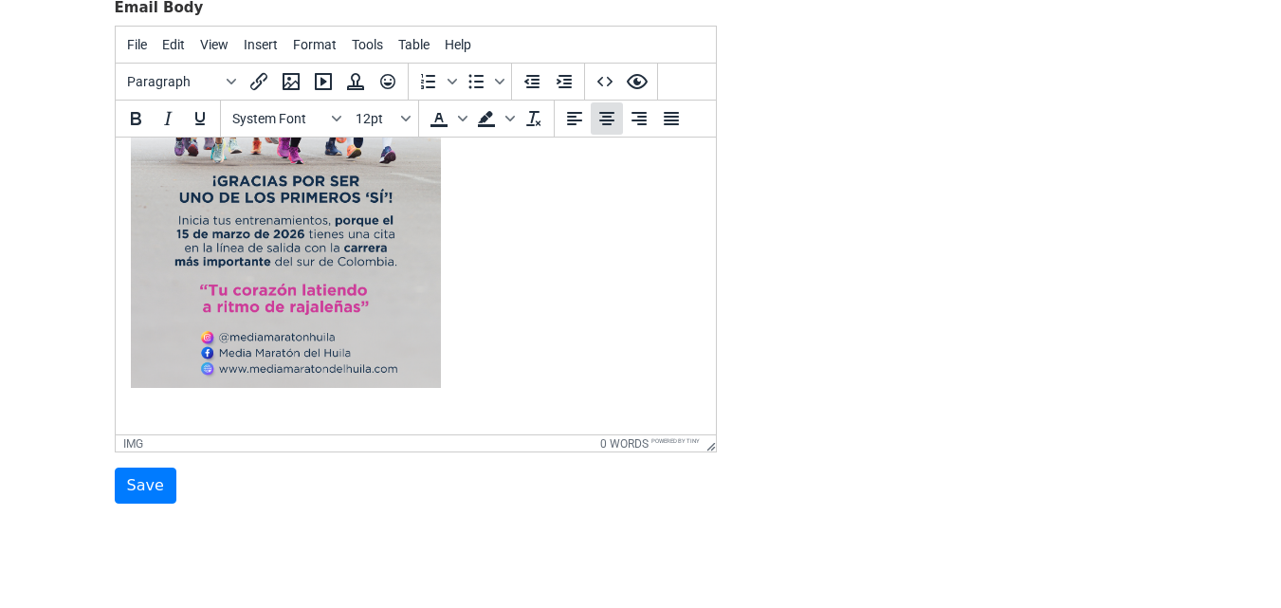
click at [596, 120] on icon "Align center" at bounding box center [607, 118] width 23 height 23
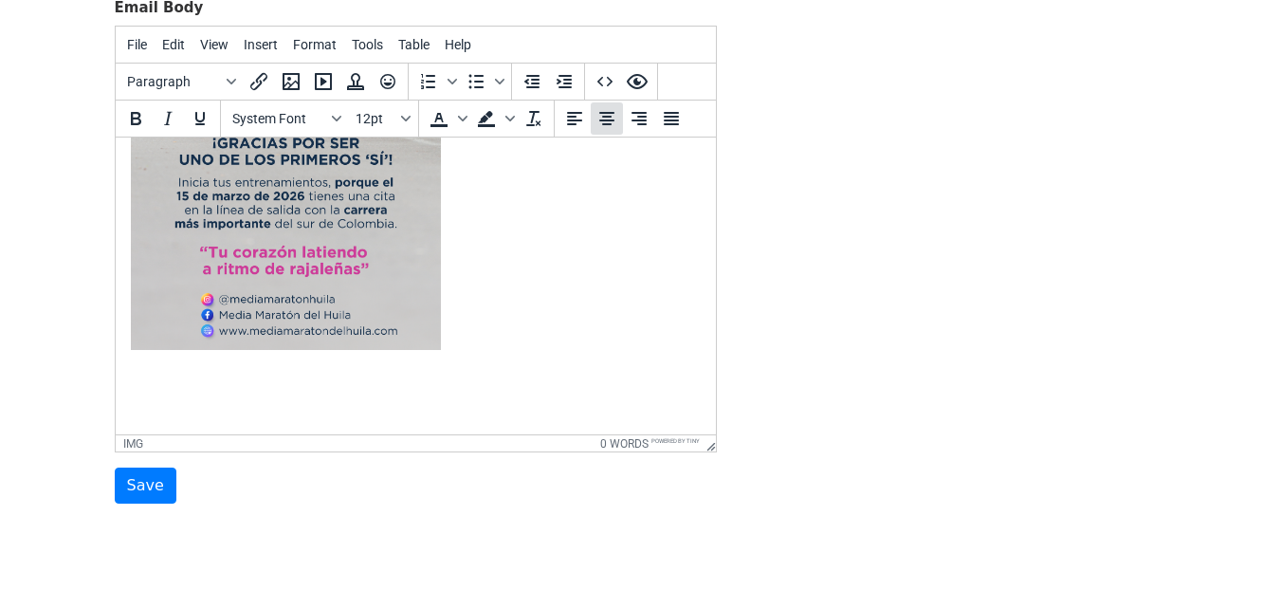
click at [600, 115] on icon "Align center" at bounding box center [607, 118] width 23 height 23
paste body
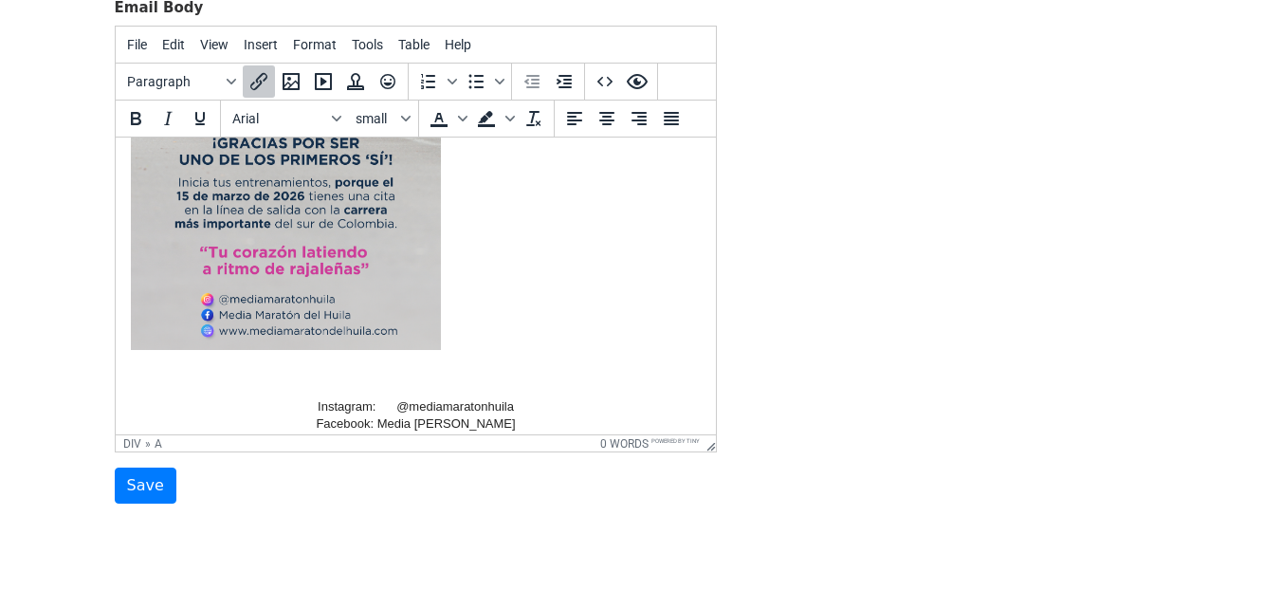
scroll to position [385, 0]
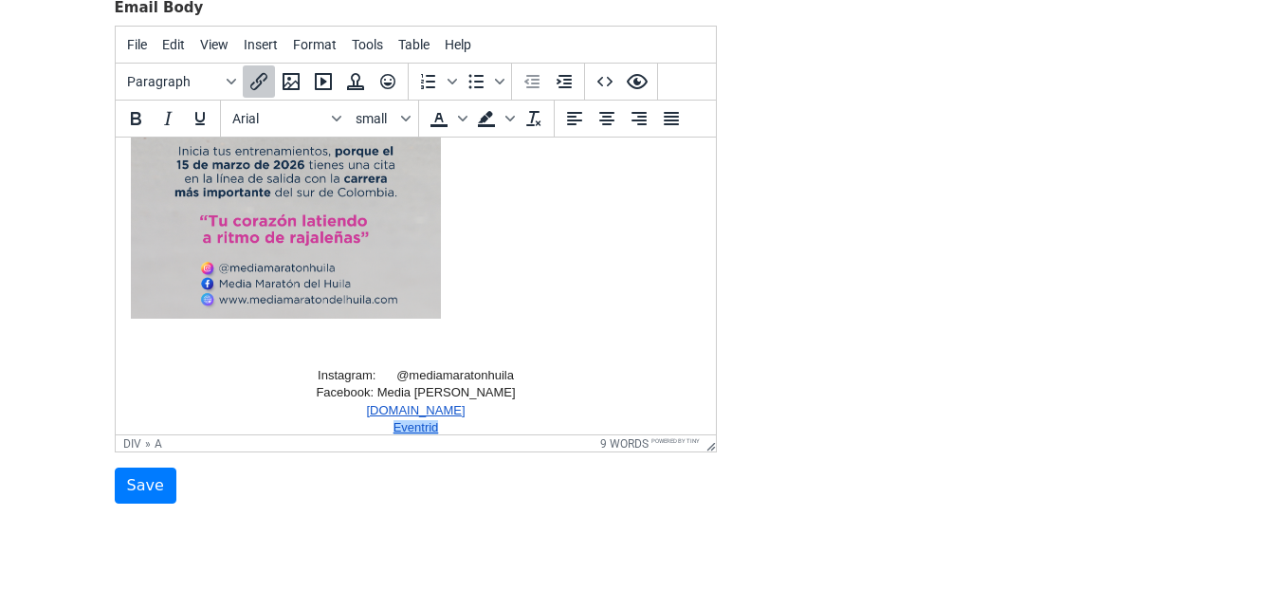
click at [234, 311] on img at bounding box center [285, 43] width 310 height 551
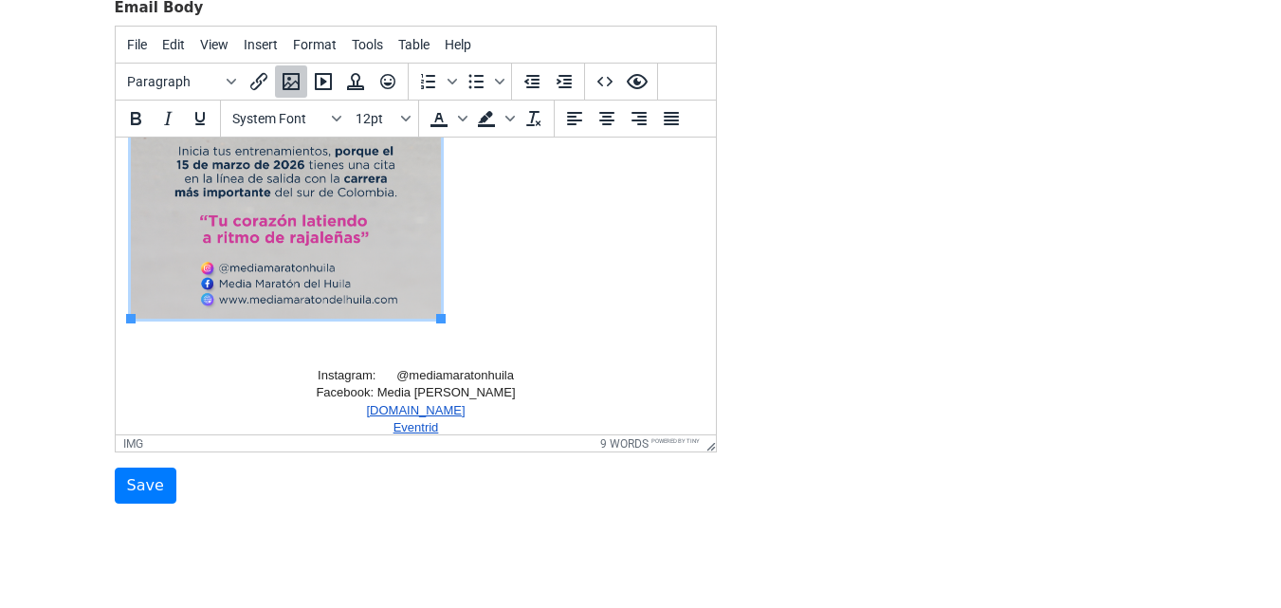
click at [362, 287] on img at bounding box center [285, 43] width 310 height 551
click at [606, 119] on icon "Align center" at bounding box center [607, 118] width 23 height 23
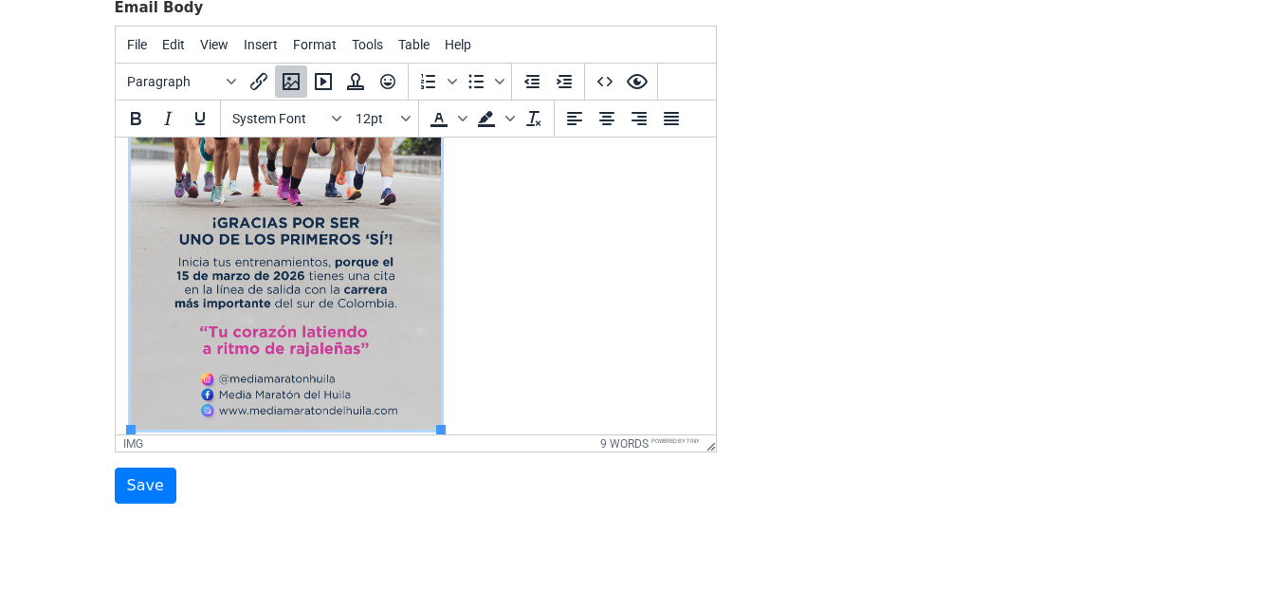
click at [543, 240] on body "Instagram: @mediamaratonhuila Facebook: Media Maratón Del Huila www.mediamarato…" at bounding box center [415, 213] width 570 height 669
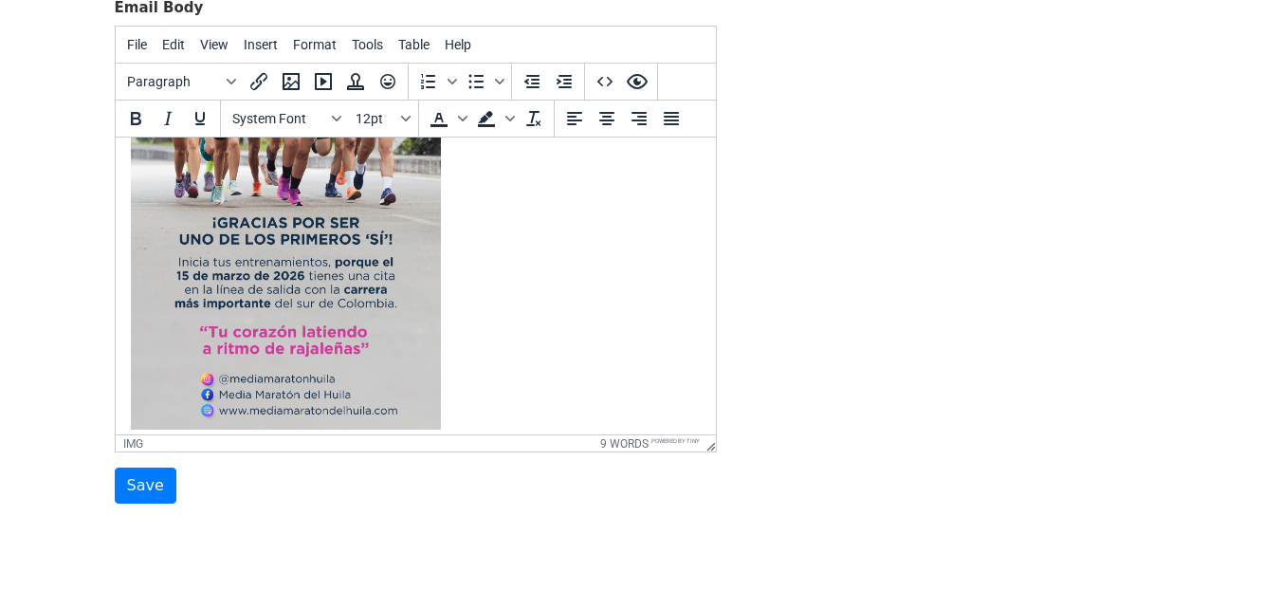
scroll to position [402, 0]
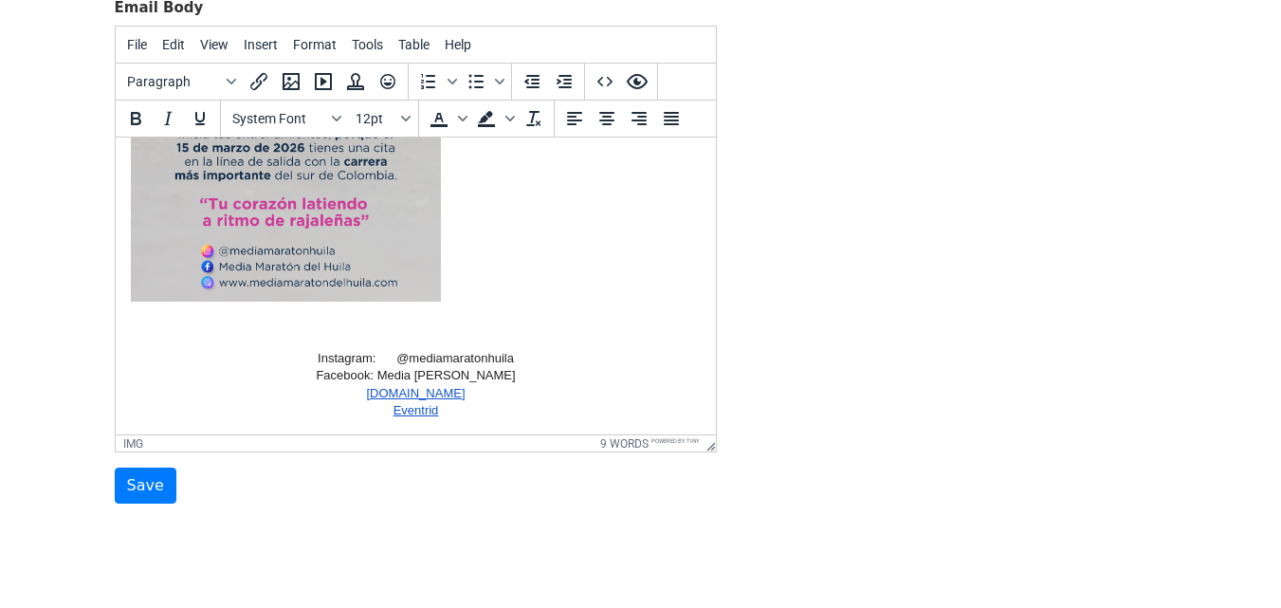
drag, startPoint x: 704, startPoint y: 300, endPoint x: 836, endPoint y: 540, distance: 273.8
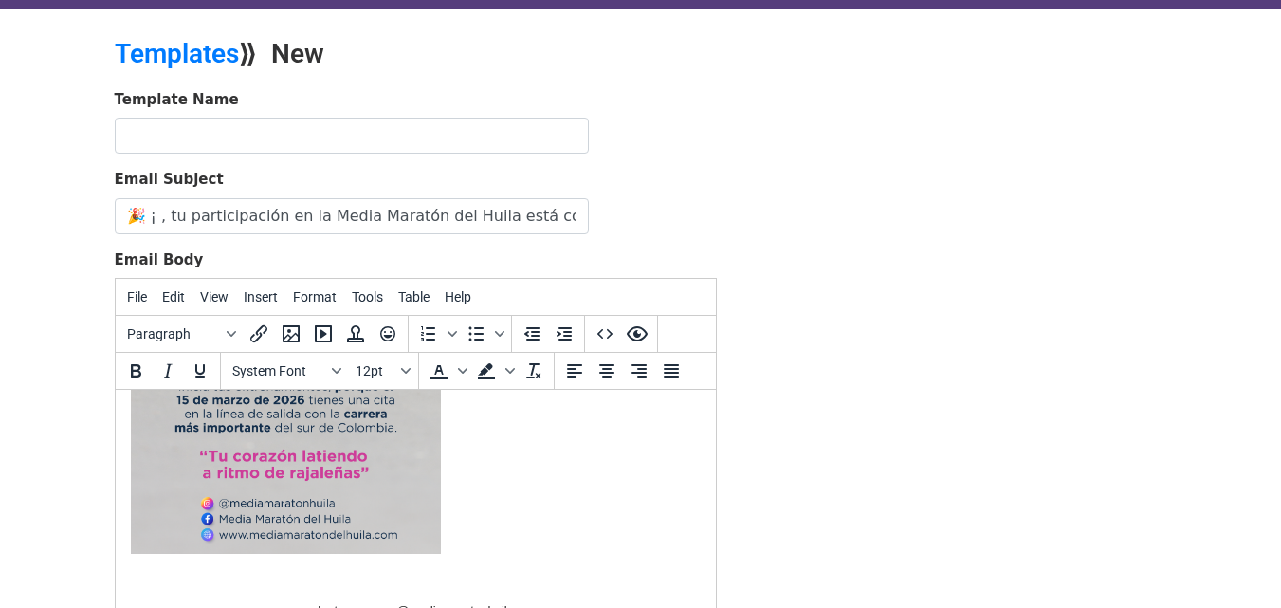
scroll to position [0, 0]
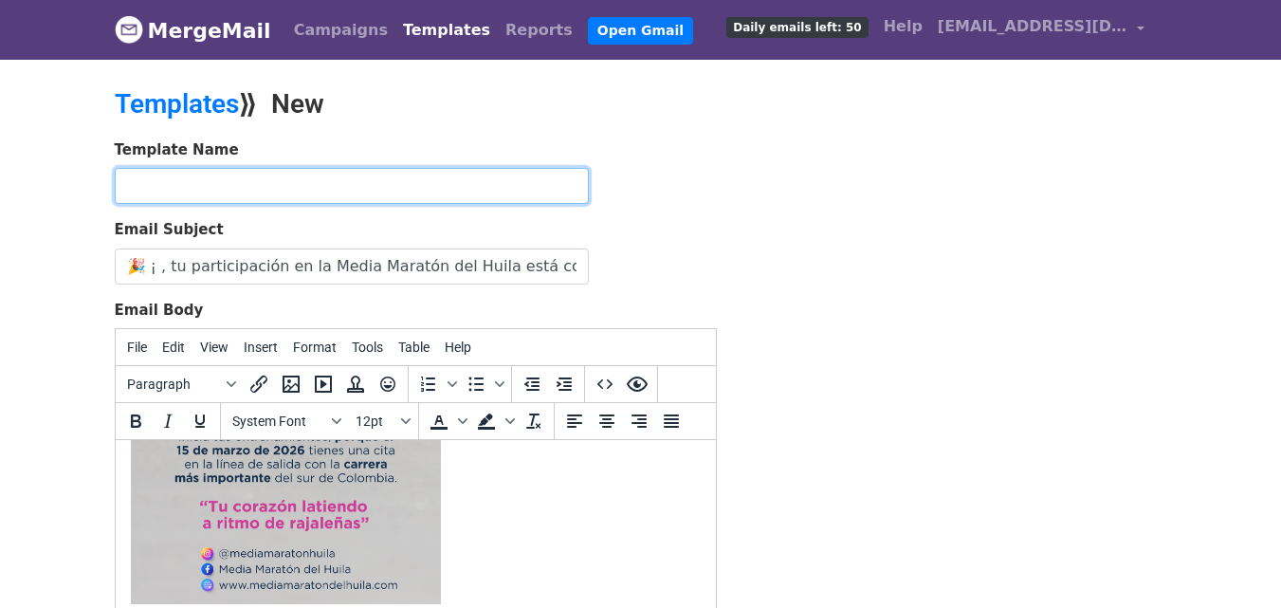
click at [339, 182] on input "text" at bounding box center [352, 186] width 474 height 36
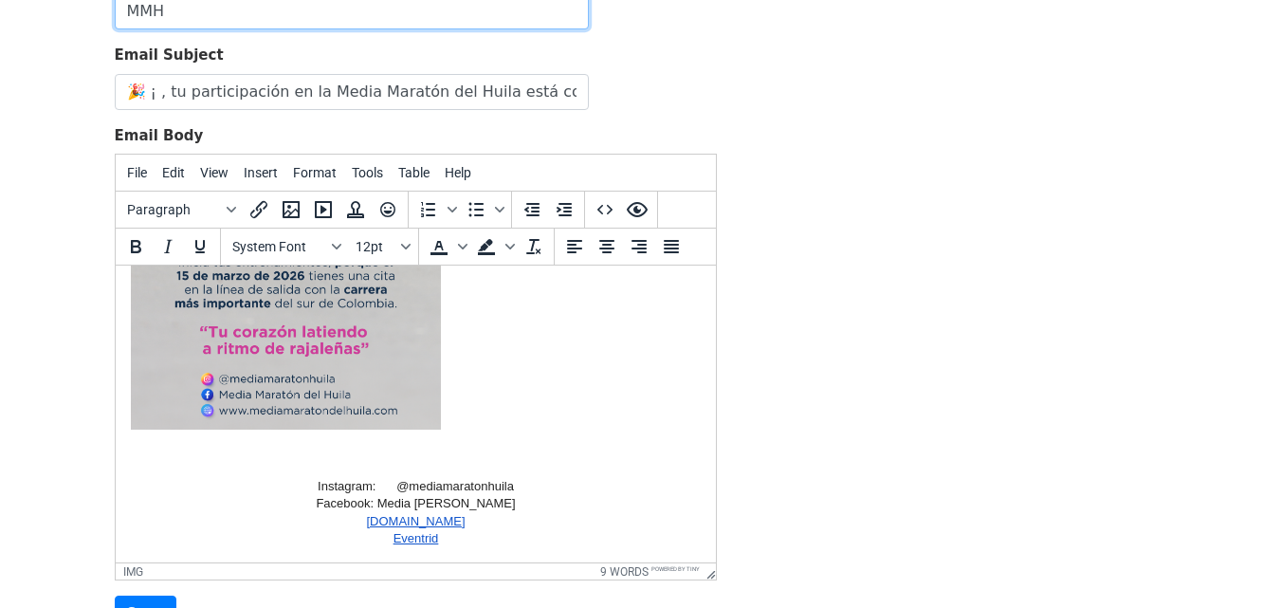
scroll to position [352, 0]
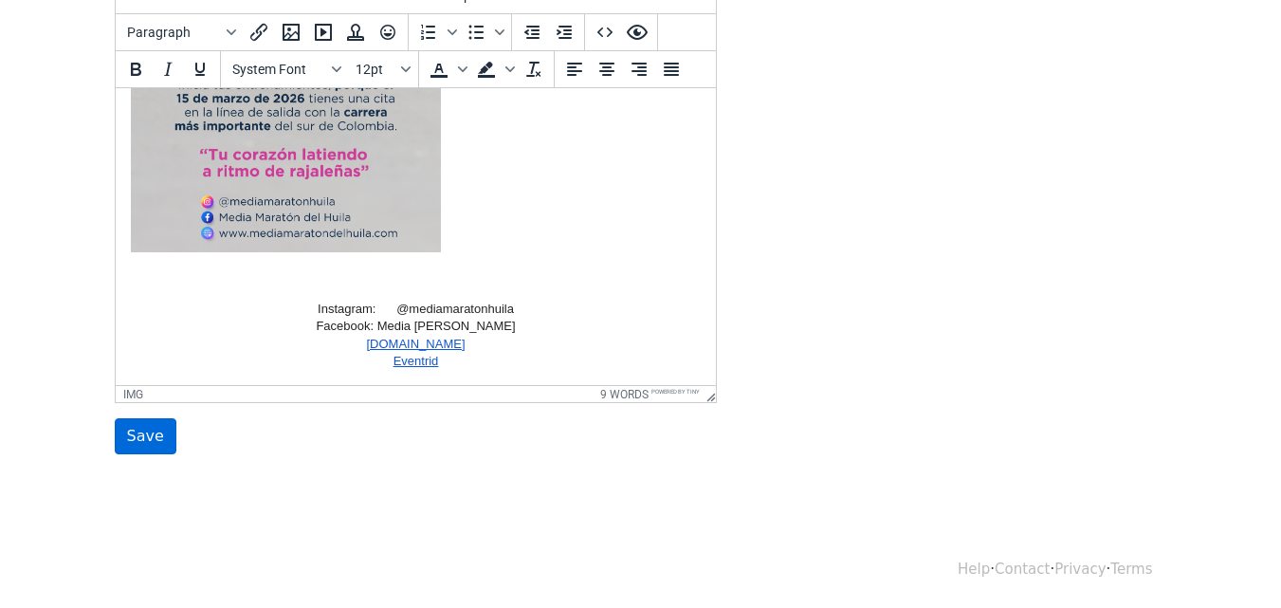
type input "MMH"
click at [156, 436] on input "Save" at bounding box center [146, 436] width 62 height 36
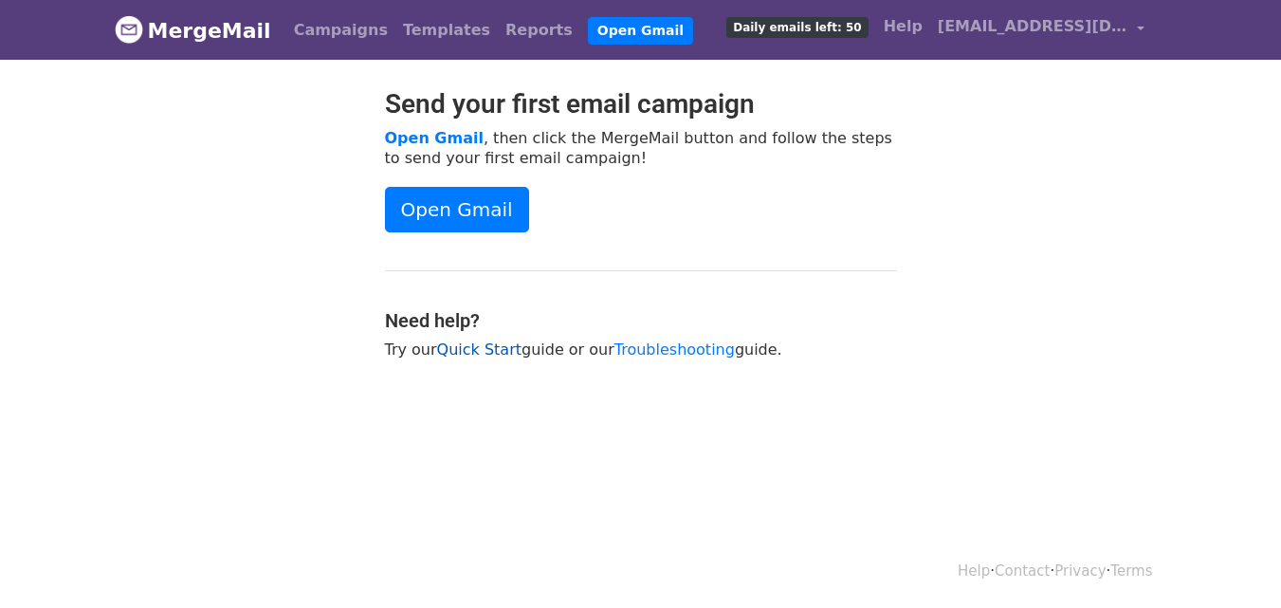
click at [478, 353] on link "Quick Start" at bounding box center [479, 350] width 84 height 18
